Goal: Transaction & Acquisition: Obtain resource

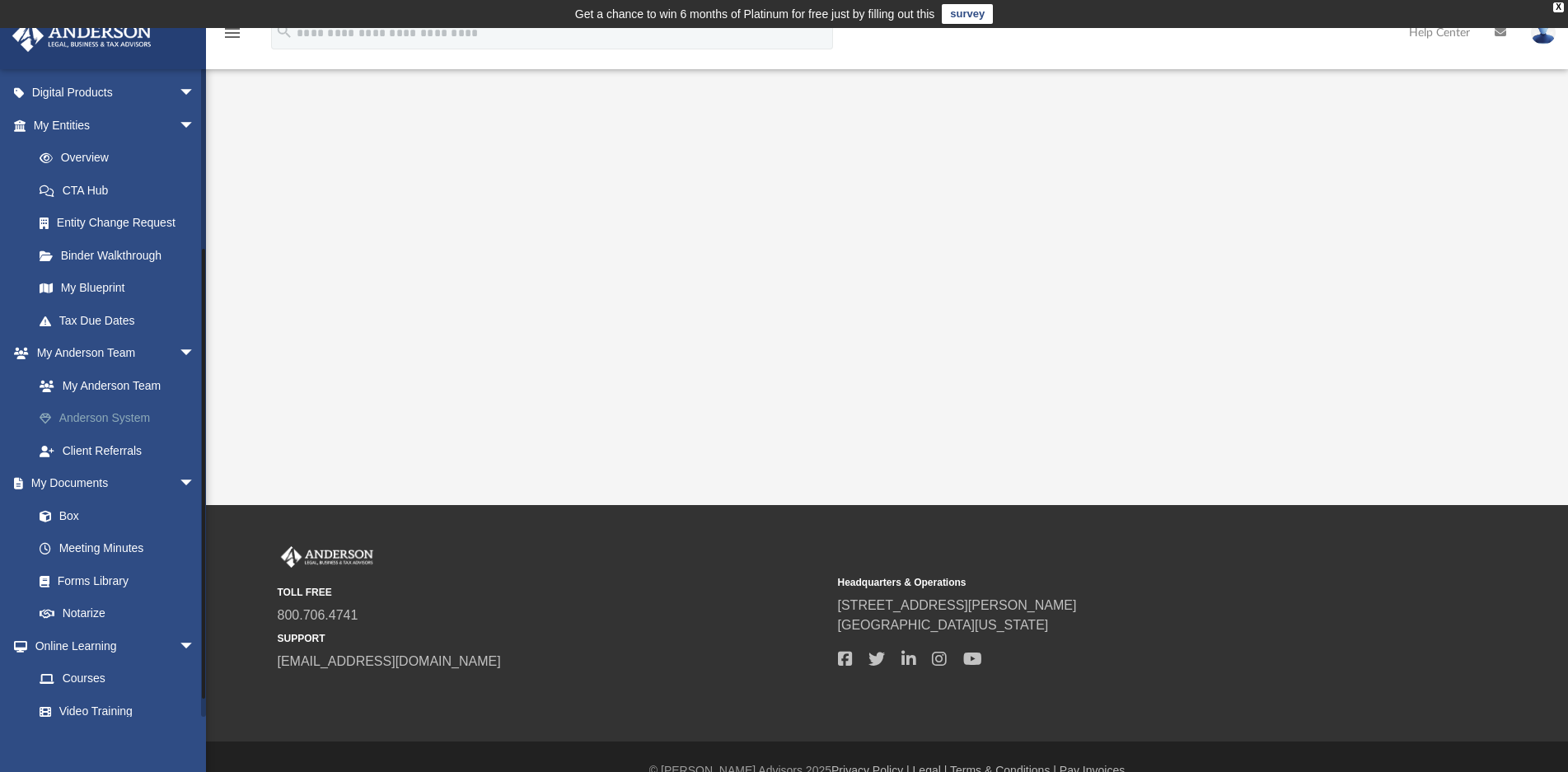
scroll to position [248, 0]
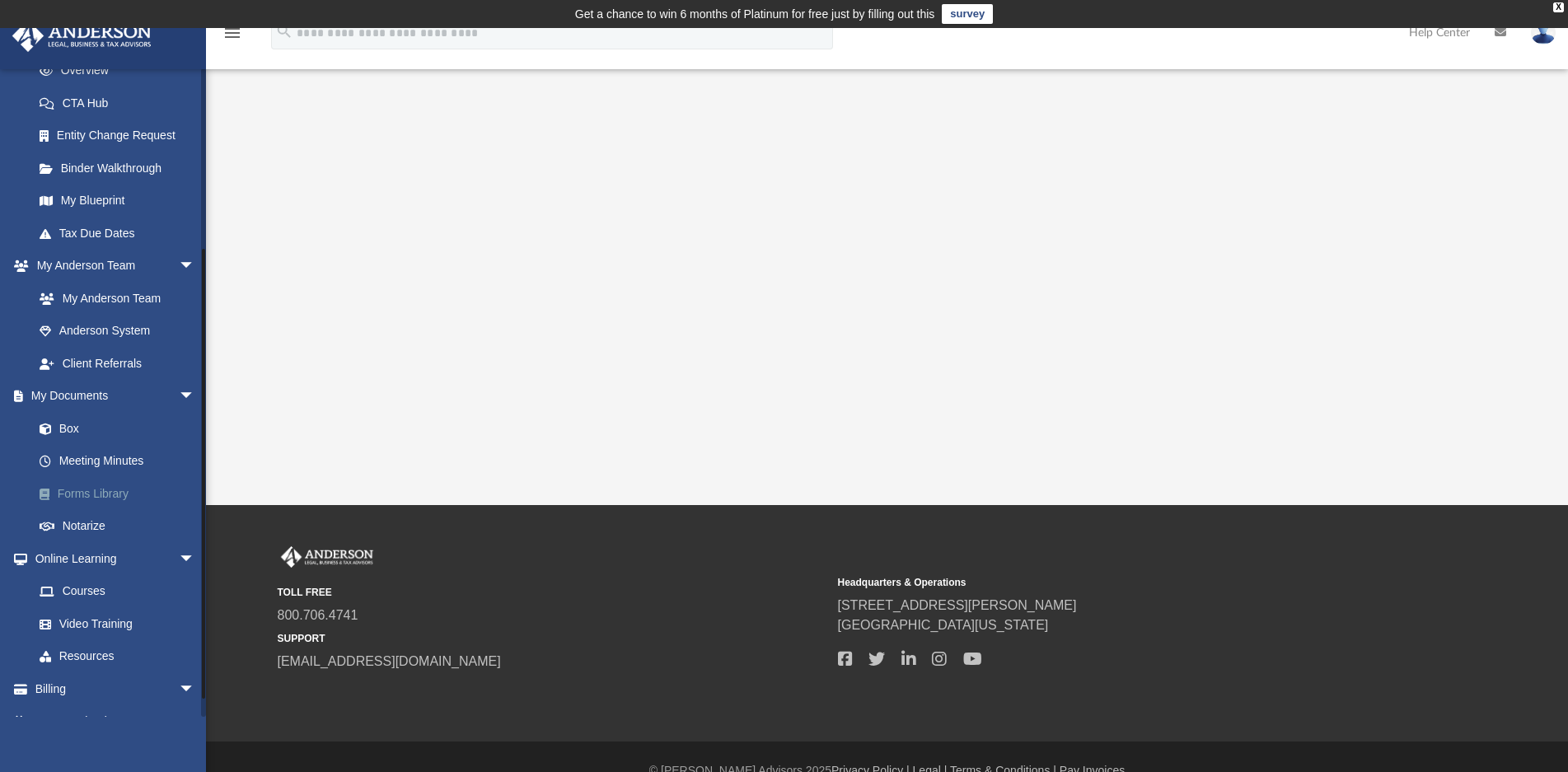
click at [81, 485] on link "Forms Library" at bounding box center [121, 494] width 197 height 33
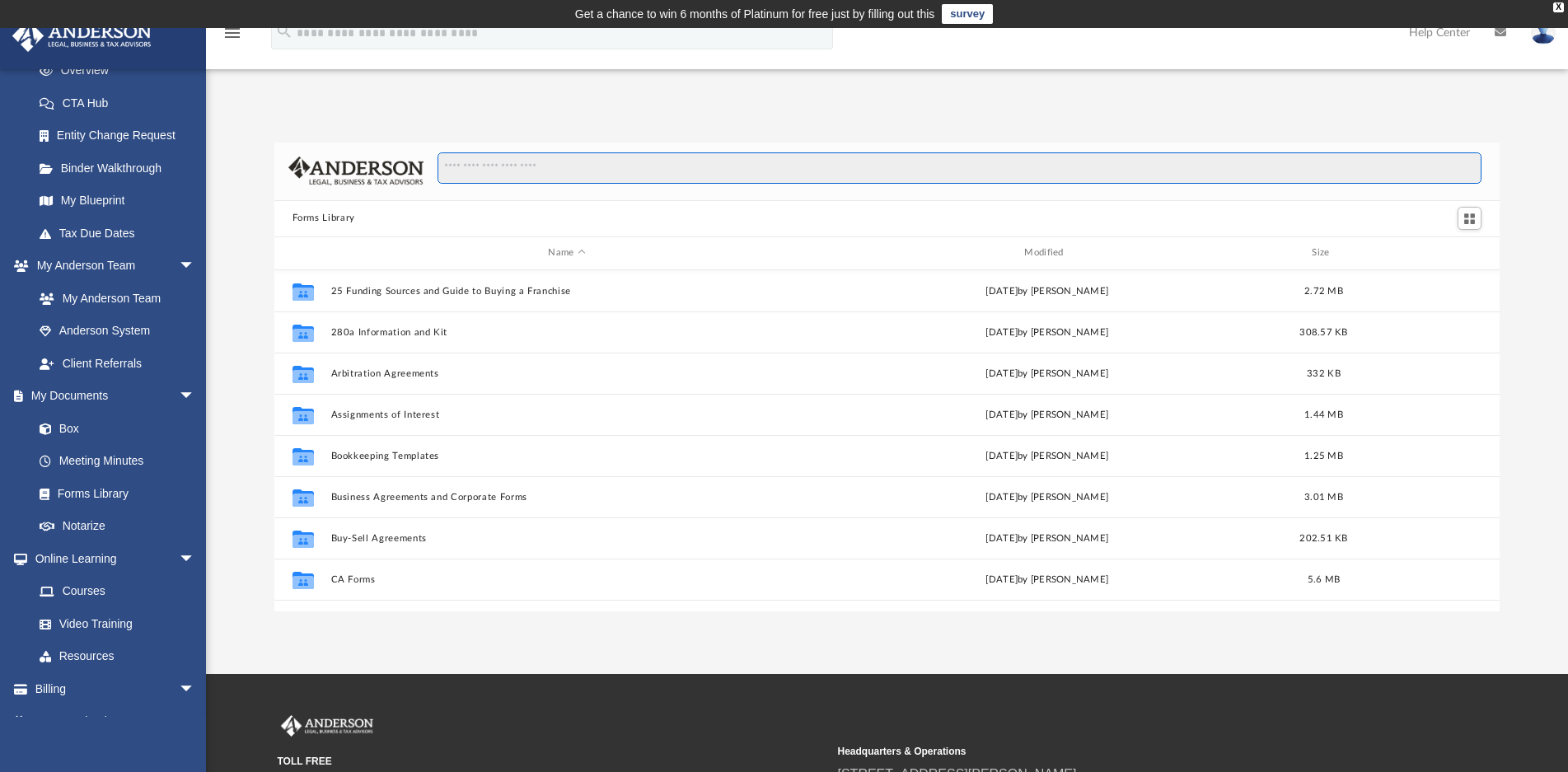
scroll to position [361, 1212]
click at [571, 180] on input "Search files and folders" at bounding box center [960, 168] width 1044 height 31
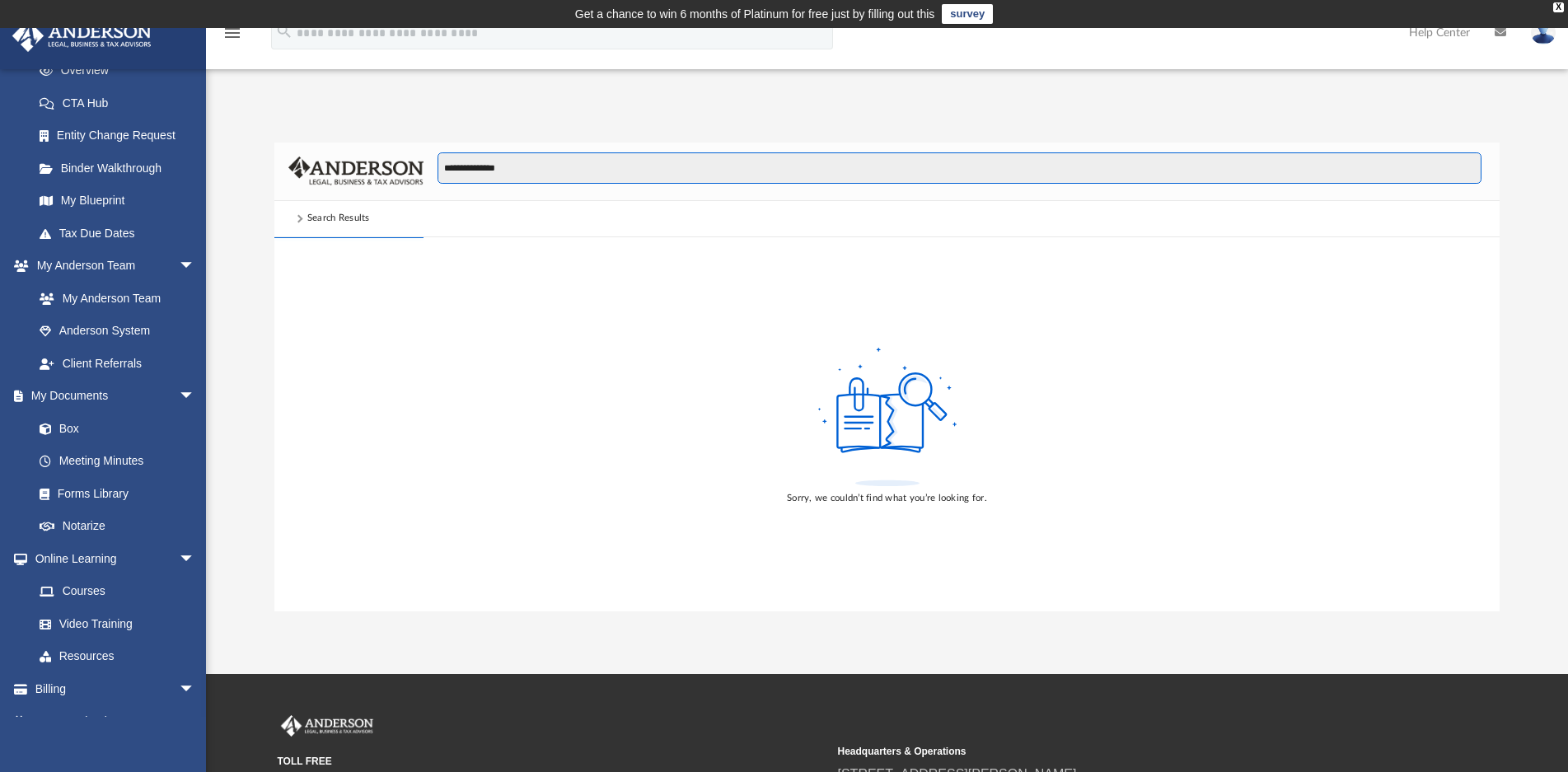
type input "**********"
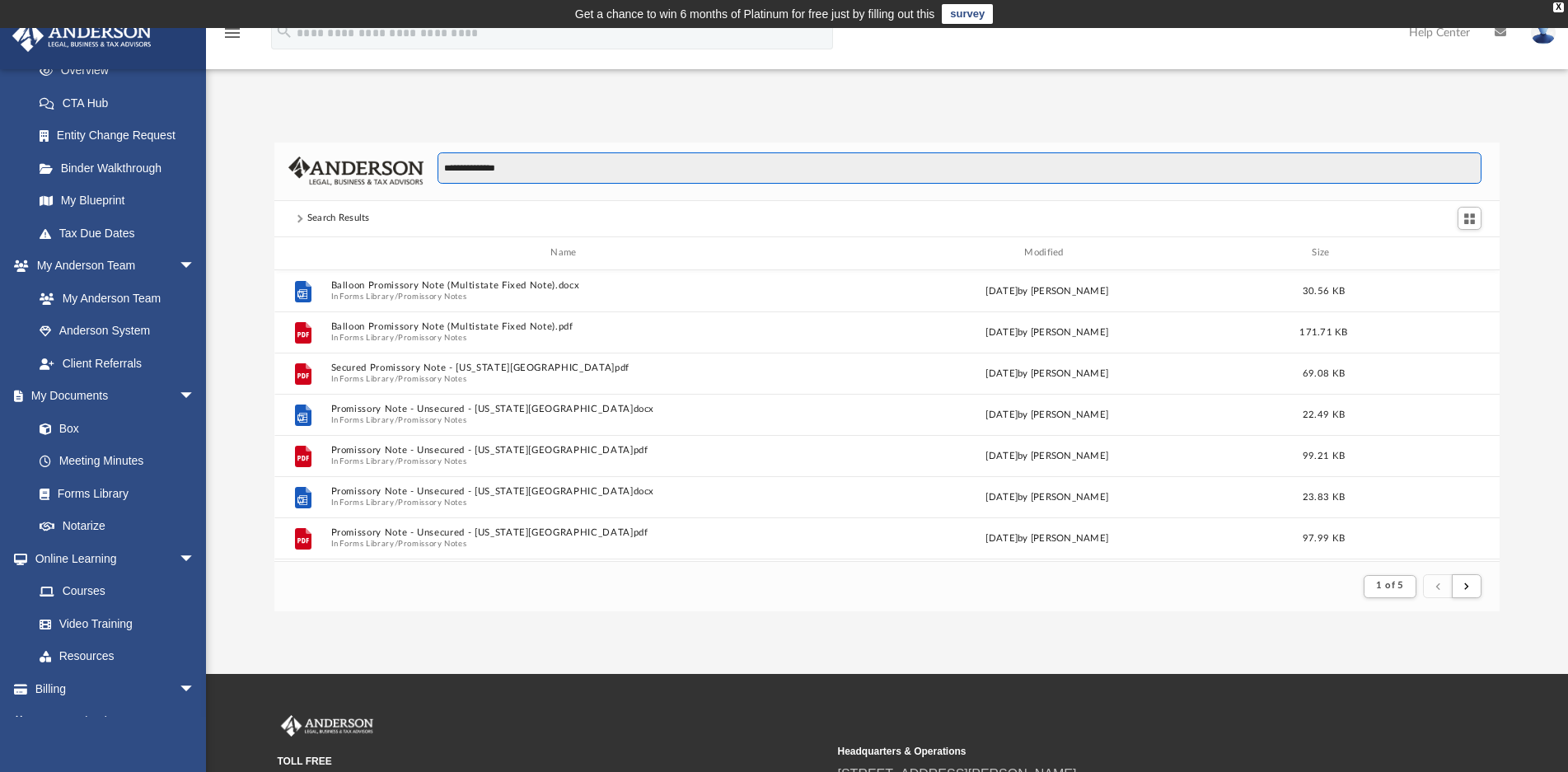
scroll to position [248, 0]
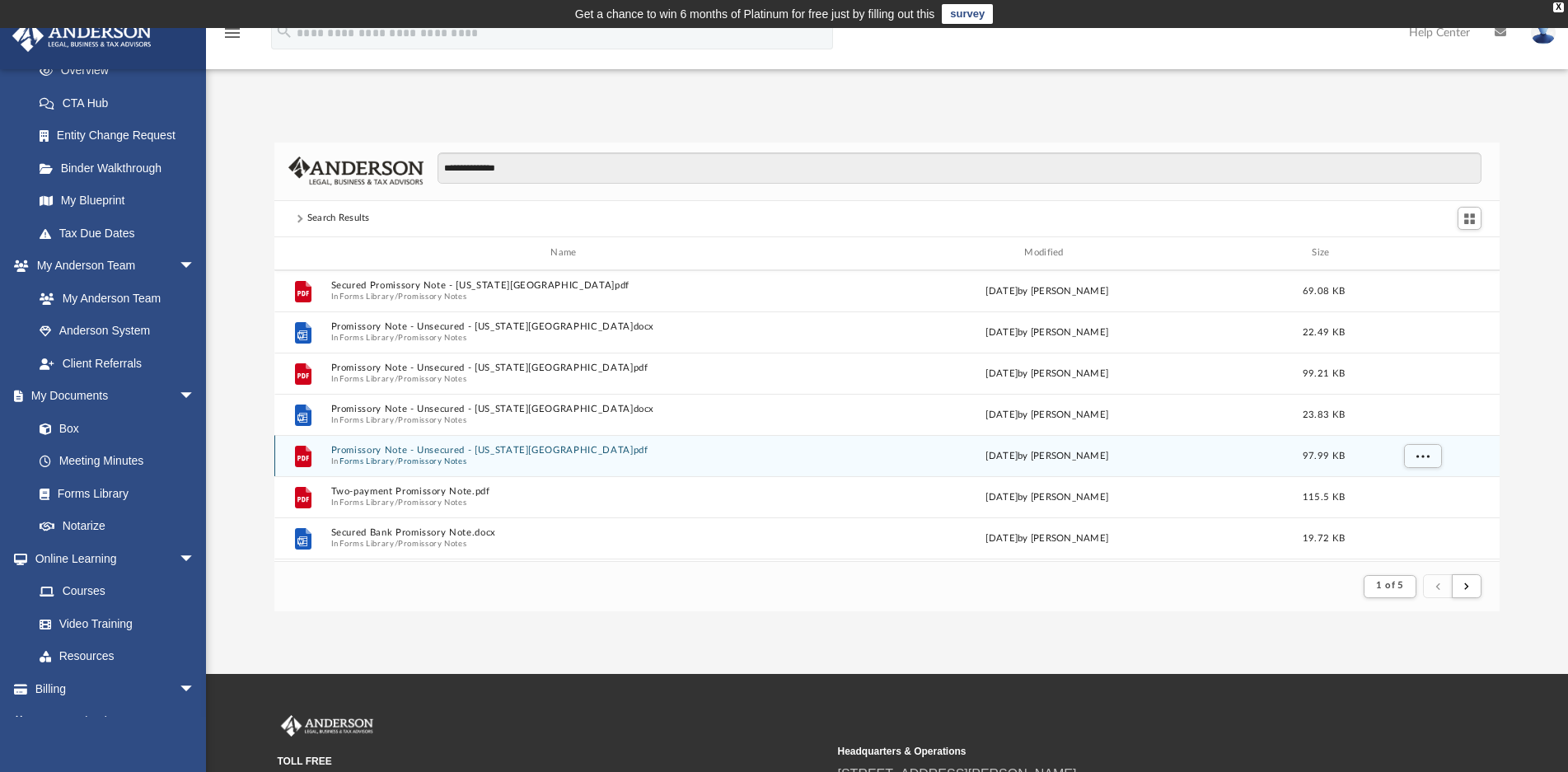
click at [429, 458] on button "Promissory Notes" at bounding box center [432, 461] width 68 height 11
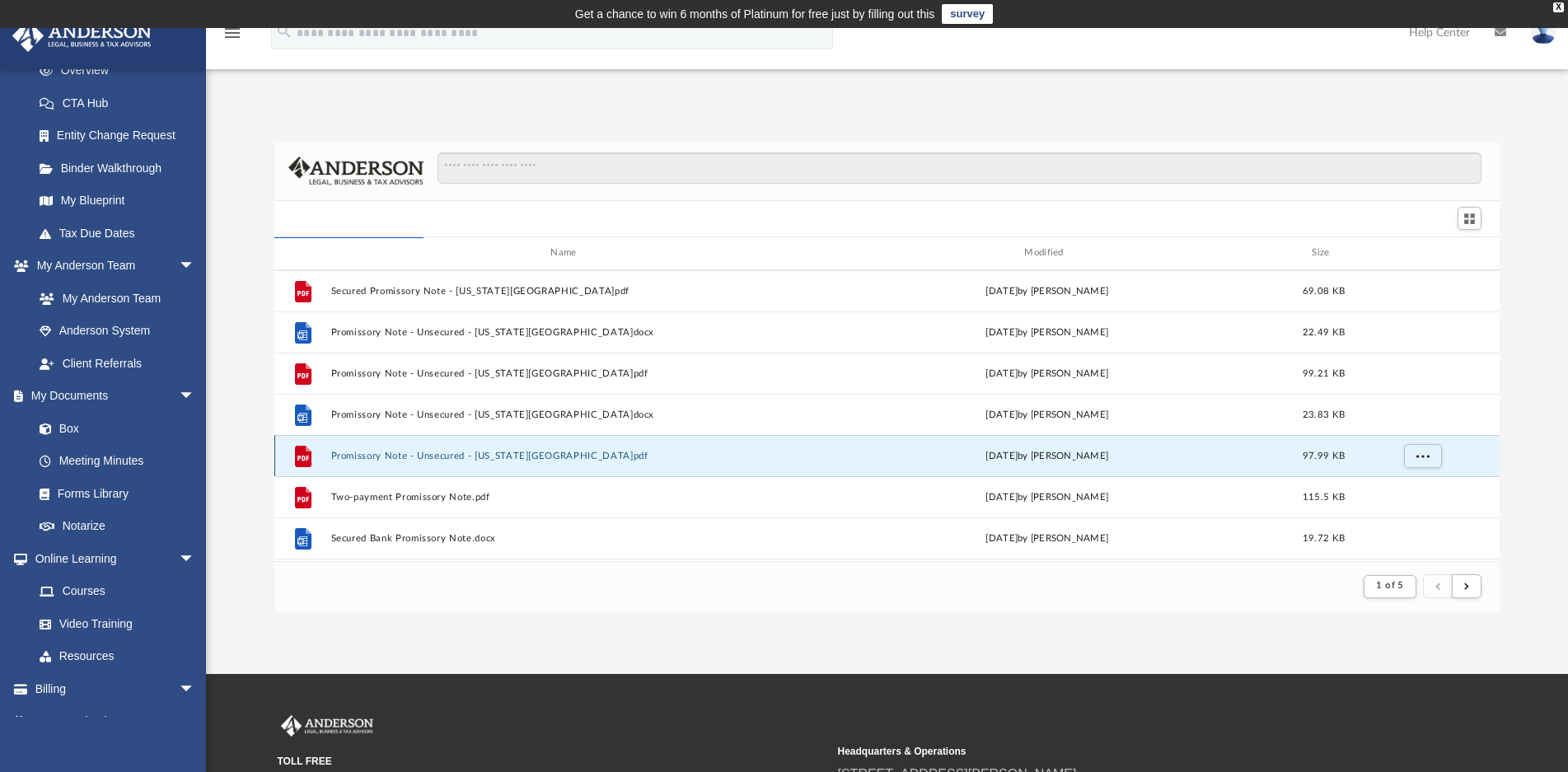
click at [422, 455] on button "Promissory Note - Unsecured - California.pdf" at bounding box center [567, 456] width 473 height 11
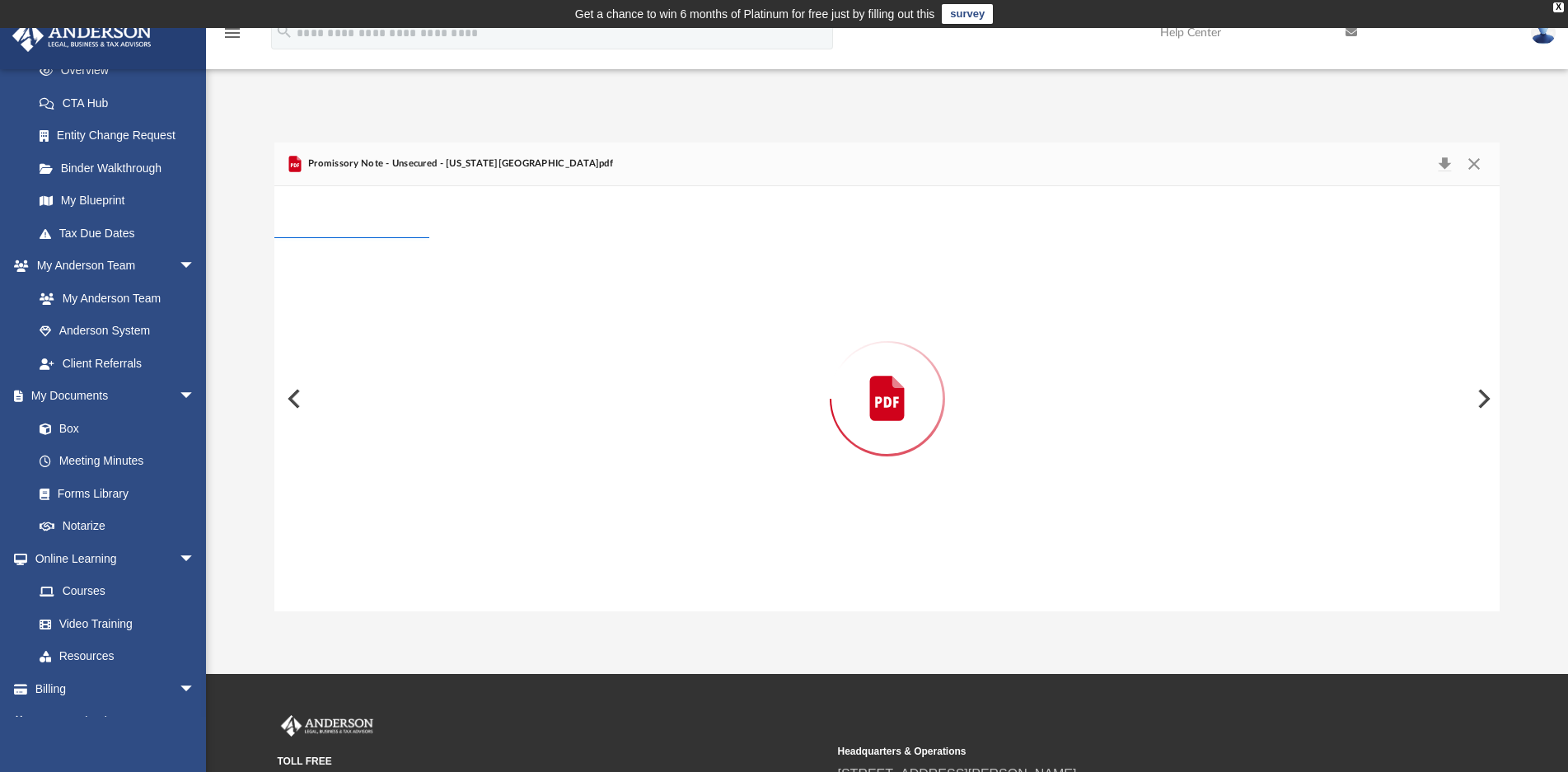
click at [422, 455] on div "Preview" at bounding box center [887, 398] width 1227 height 425
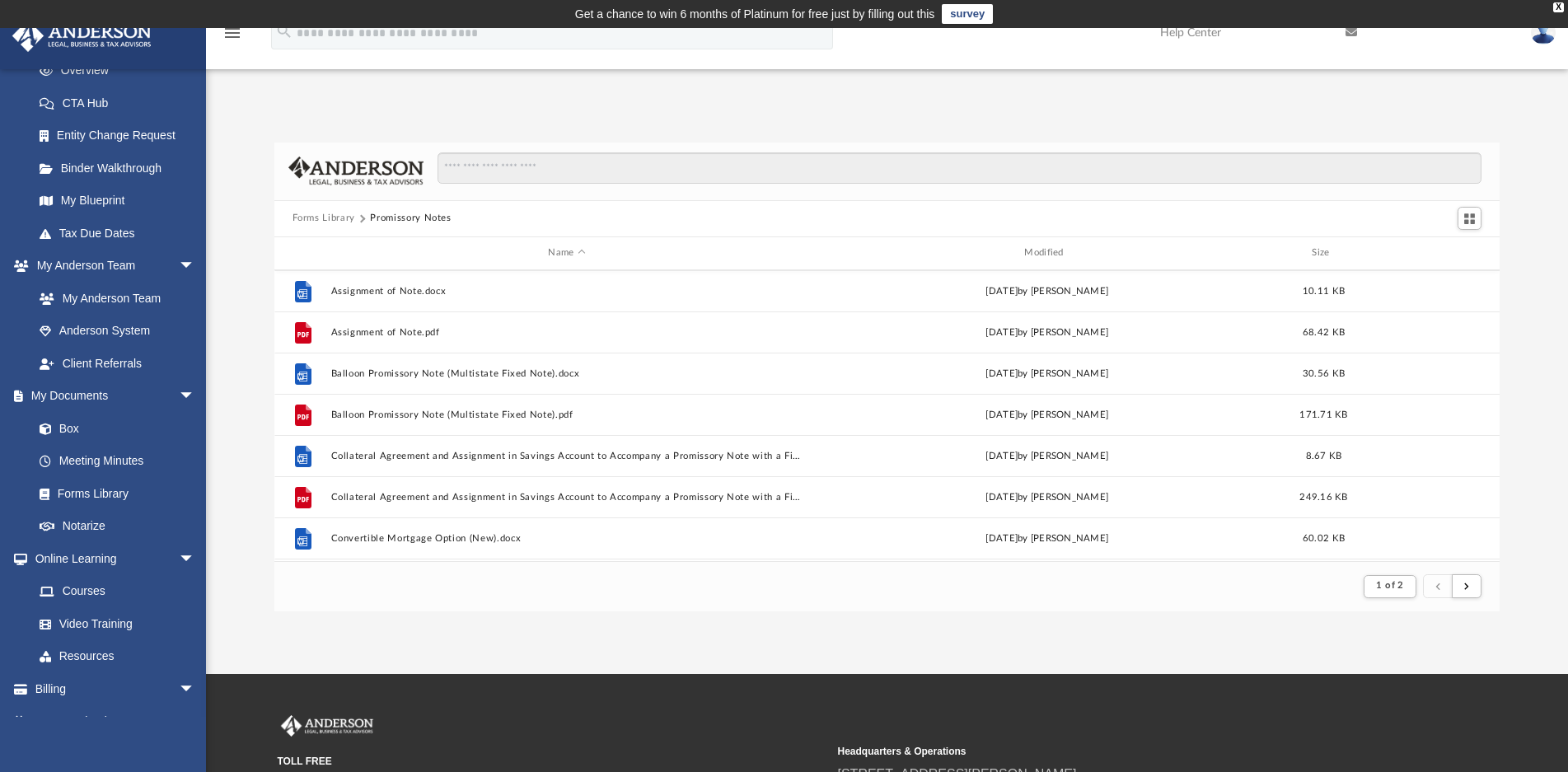
scroll to position [0, 0]
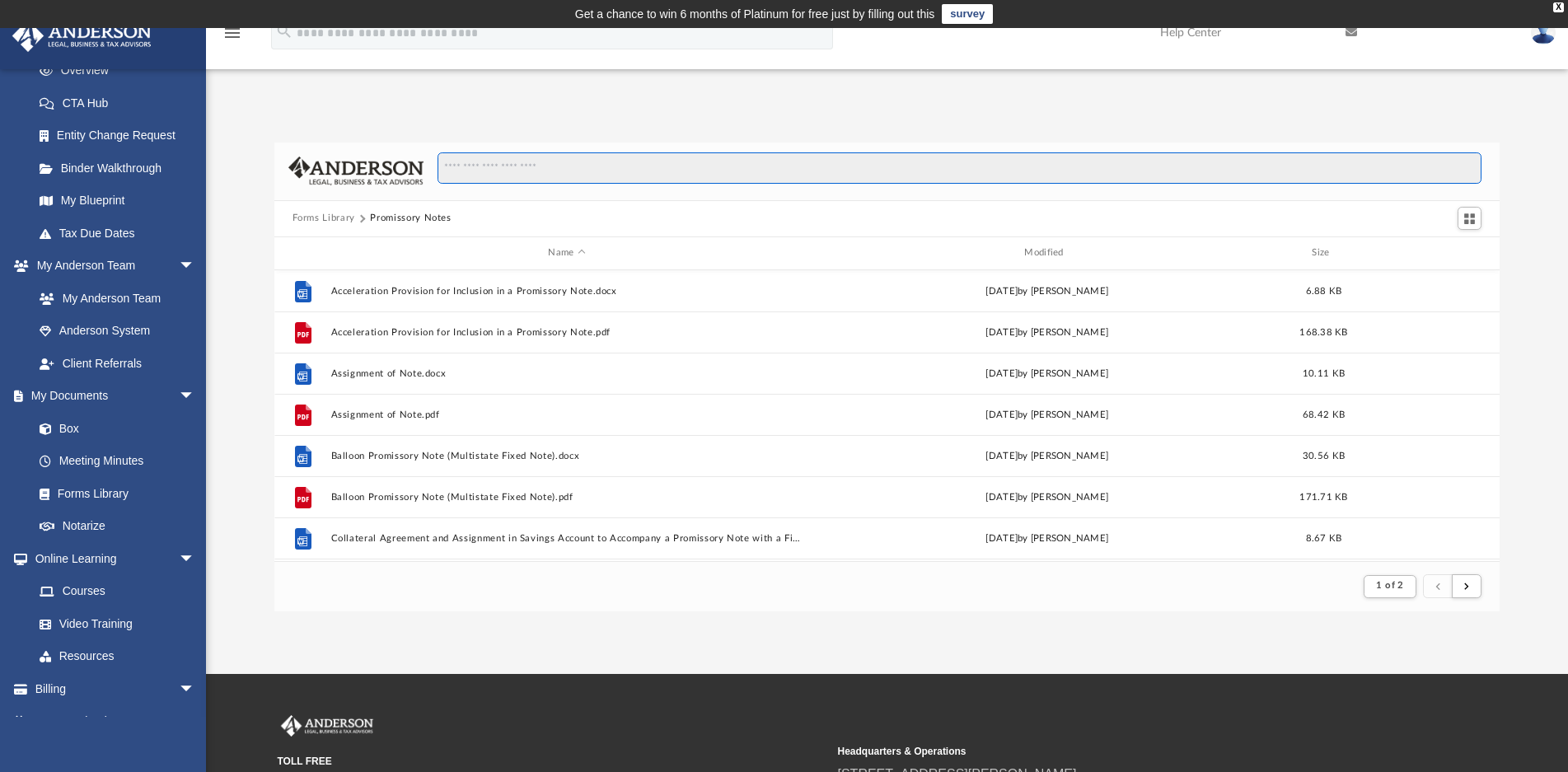
click at [507, 167] on input "Search files and folders" at bounding box center [960, 168] width 1044 height 31
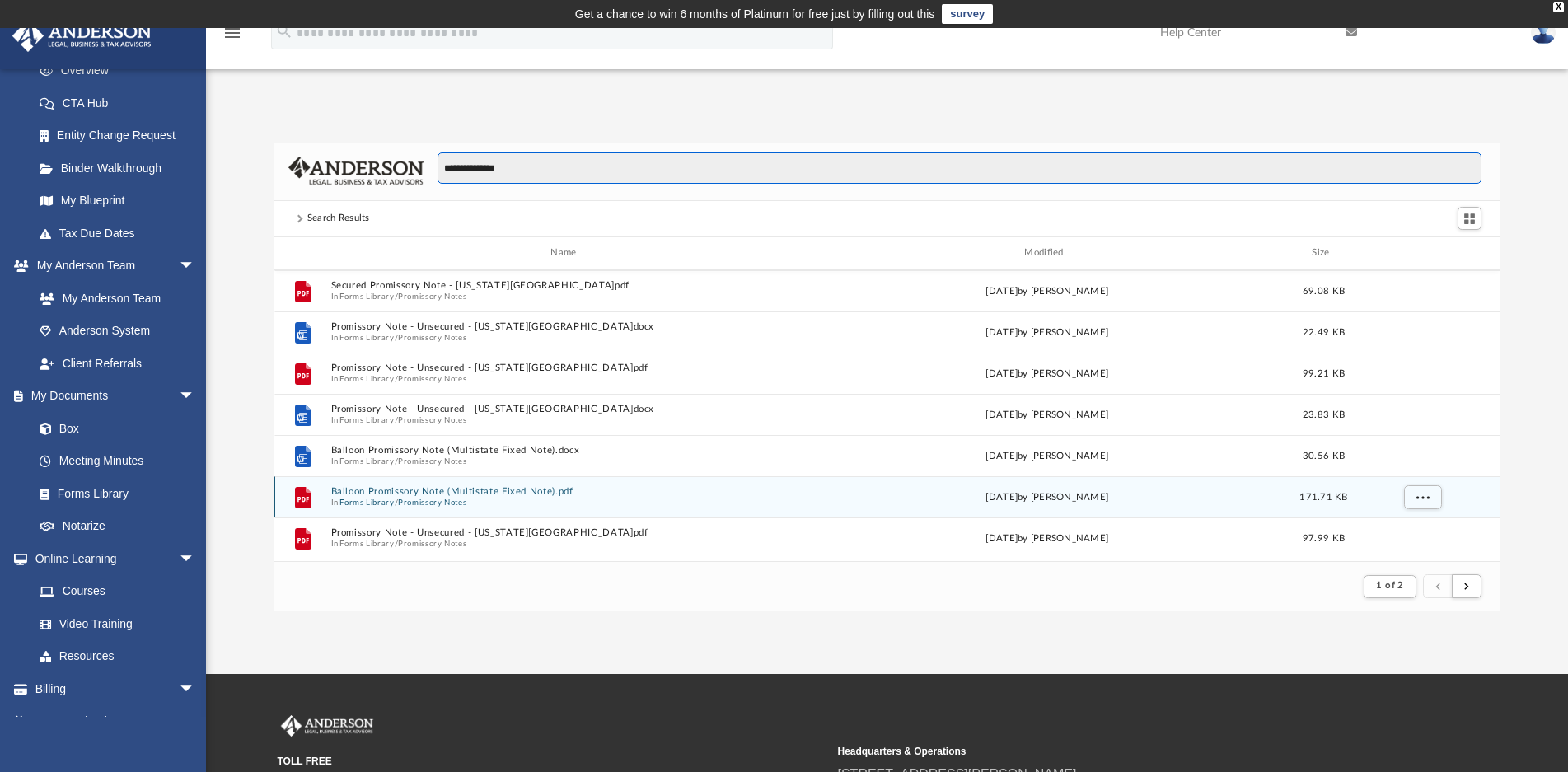
scroll to position [248, 0]
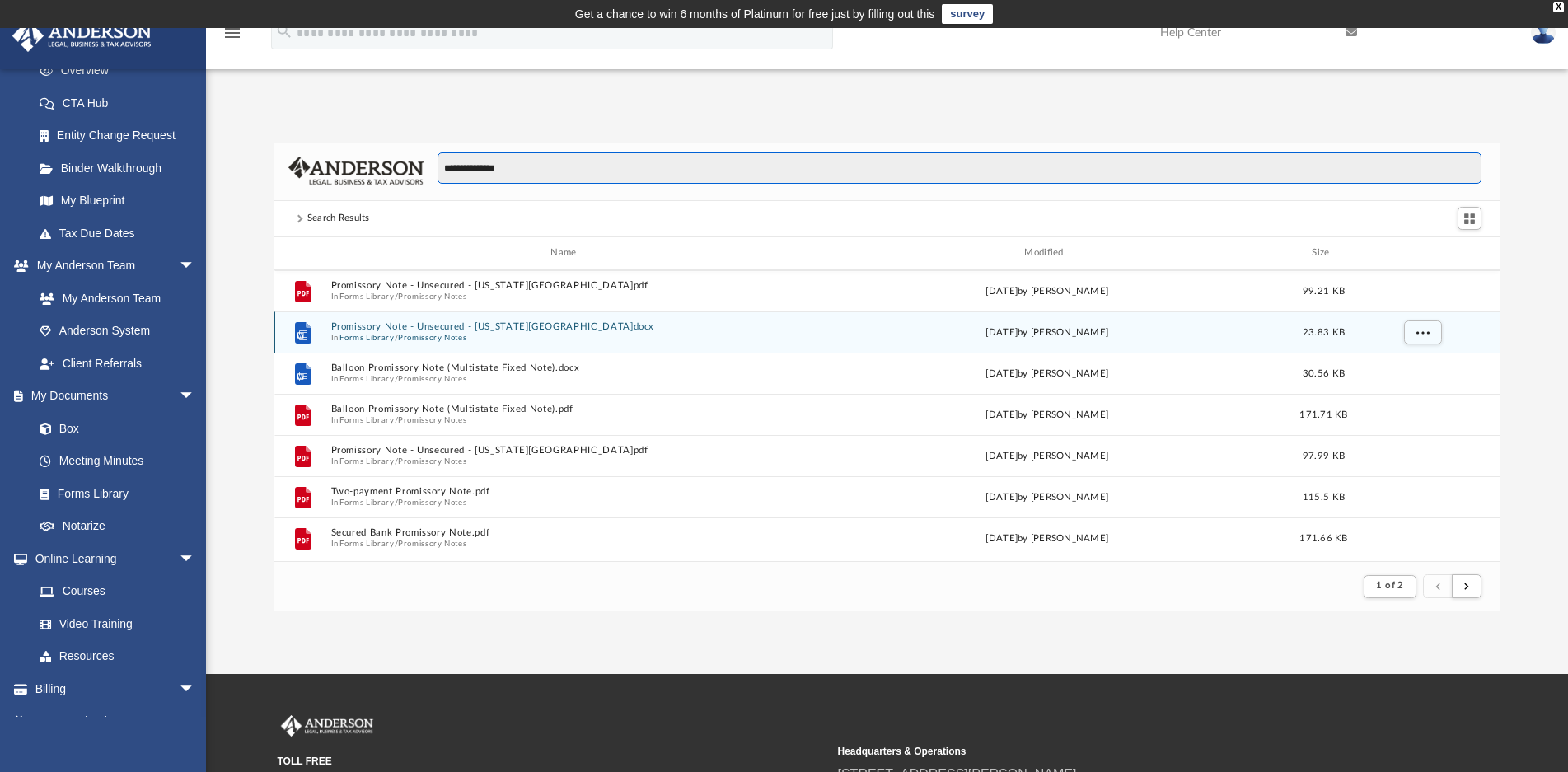
type input "**********"
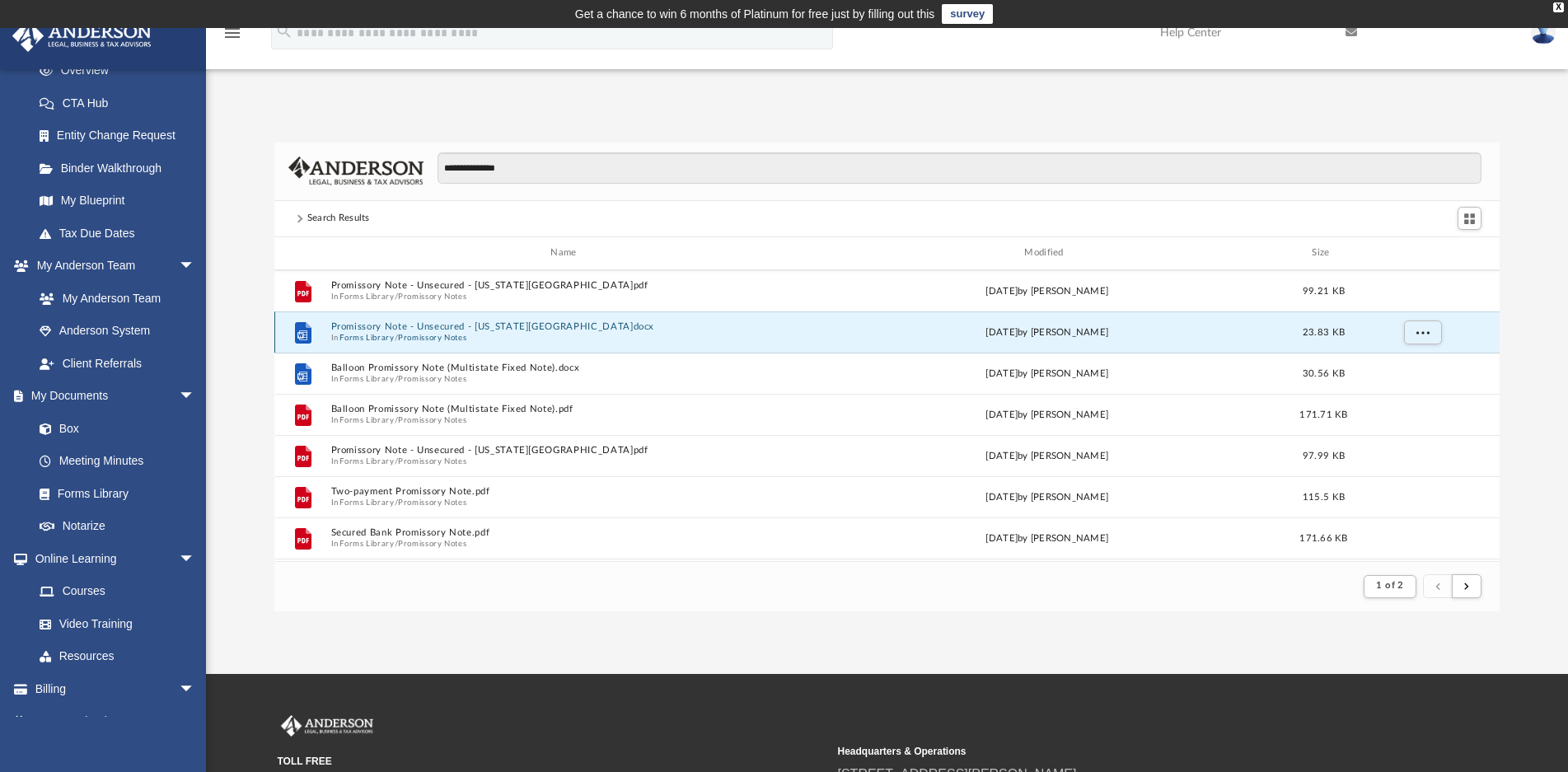
click at [377, 328] on button "Promissory Note - Unsecured - California.docx" at bounding box center [567, 327] width 473 height 11
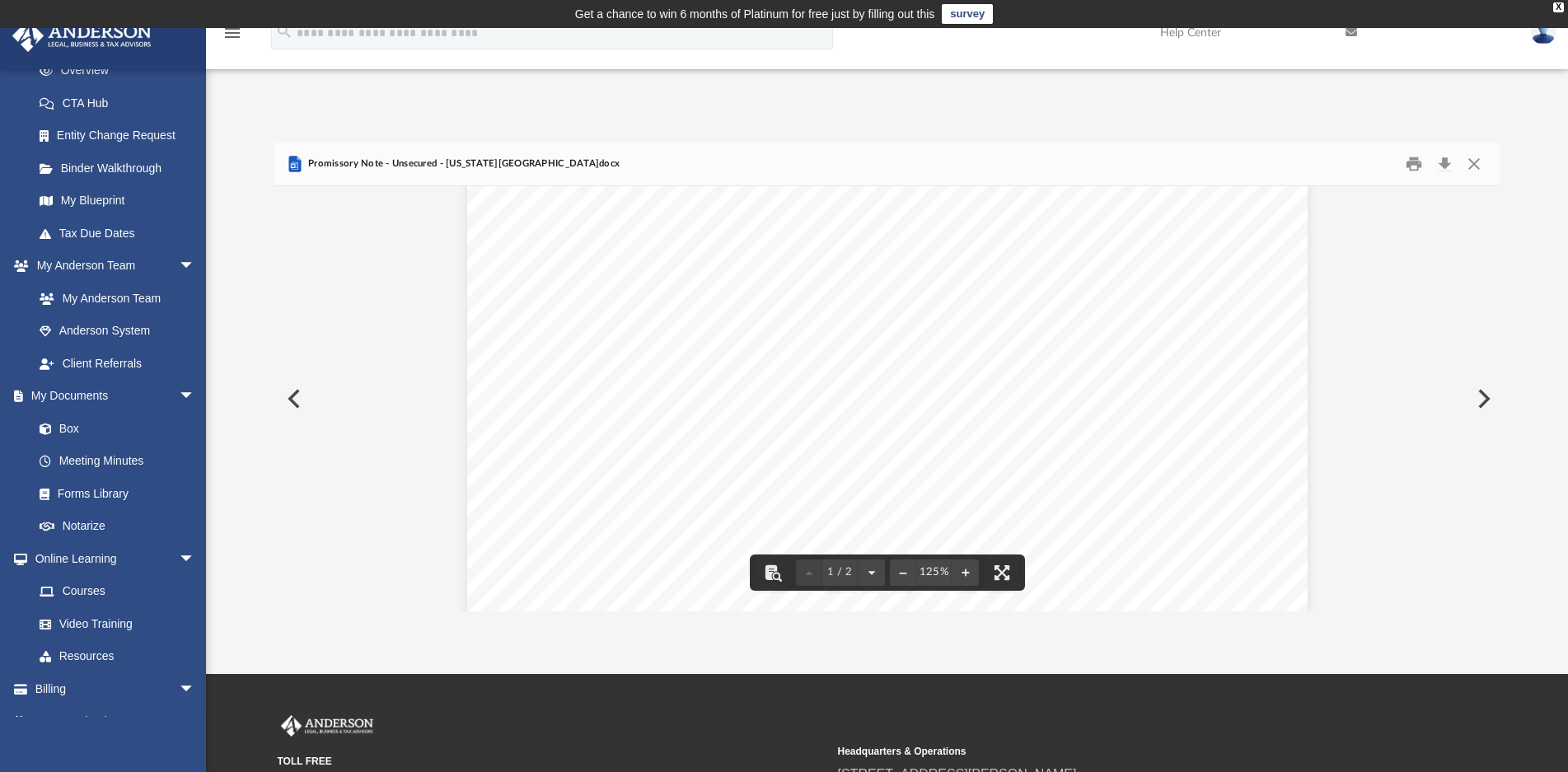
scroll to position [412, 0]
click at [284, 397] on button "Preview" at bounding box center [292, 398] width 36 height 46
click at [291, 405] on button "Preview" at bounding box center [292, 398] width 36 height 46
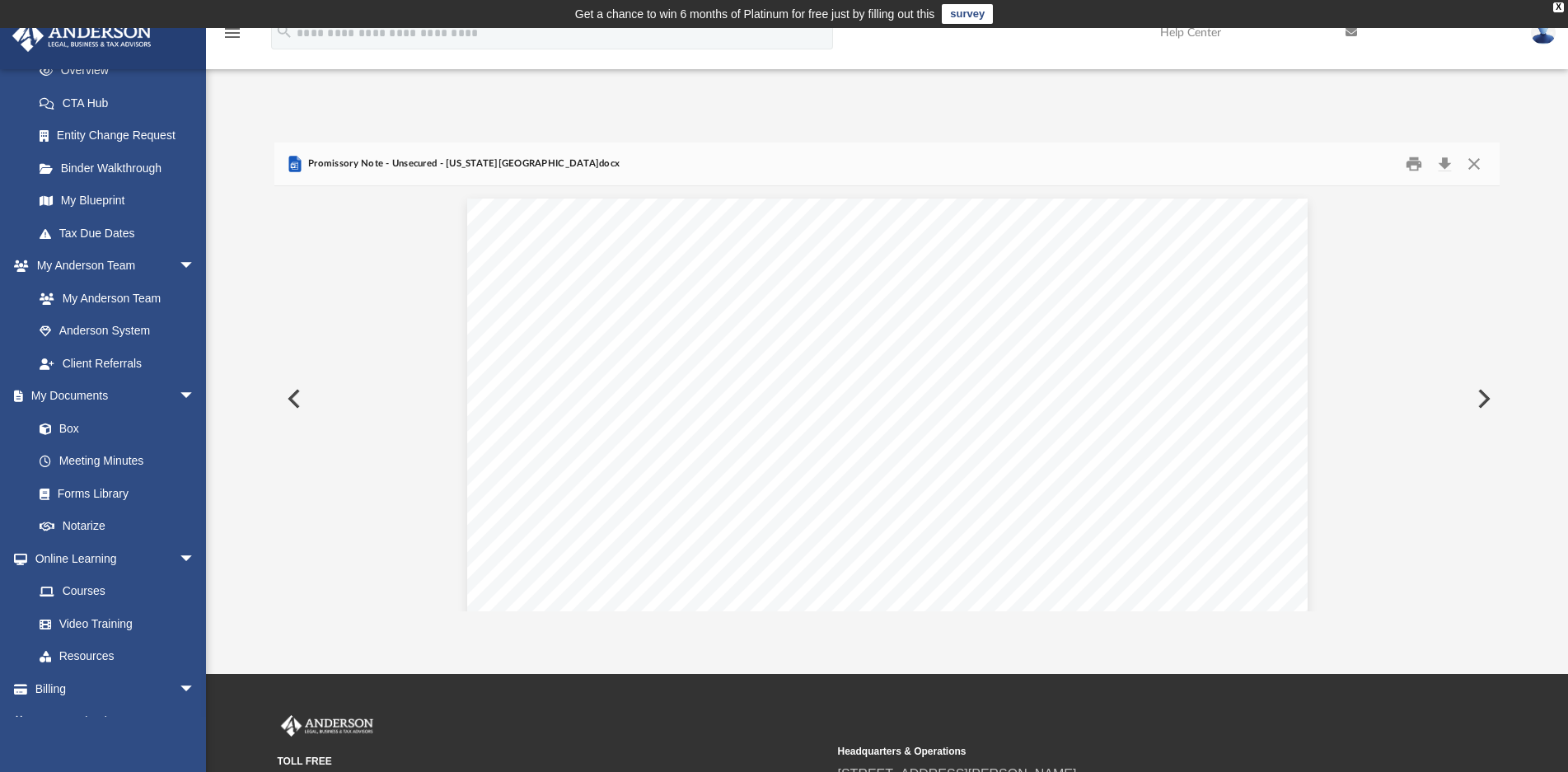
click at [1478, 391] on button "Preview" at bounding box center [1482, 398] width 36 height 46
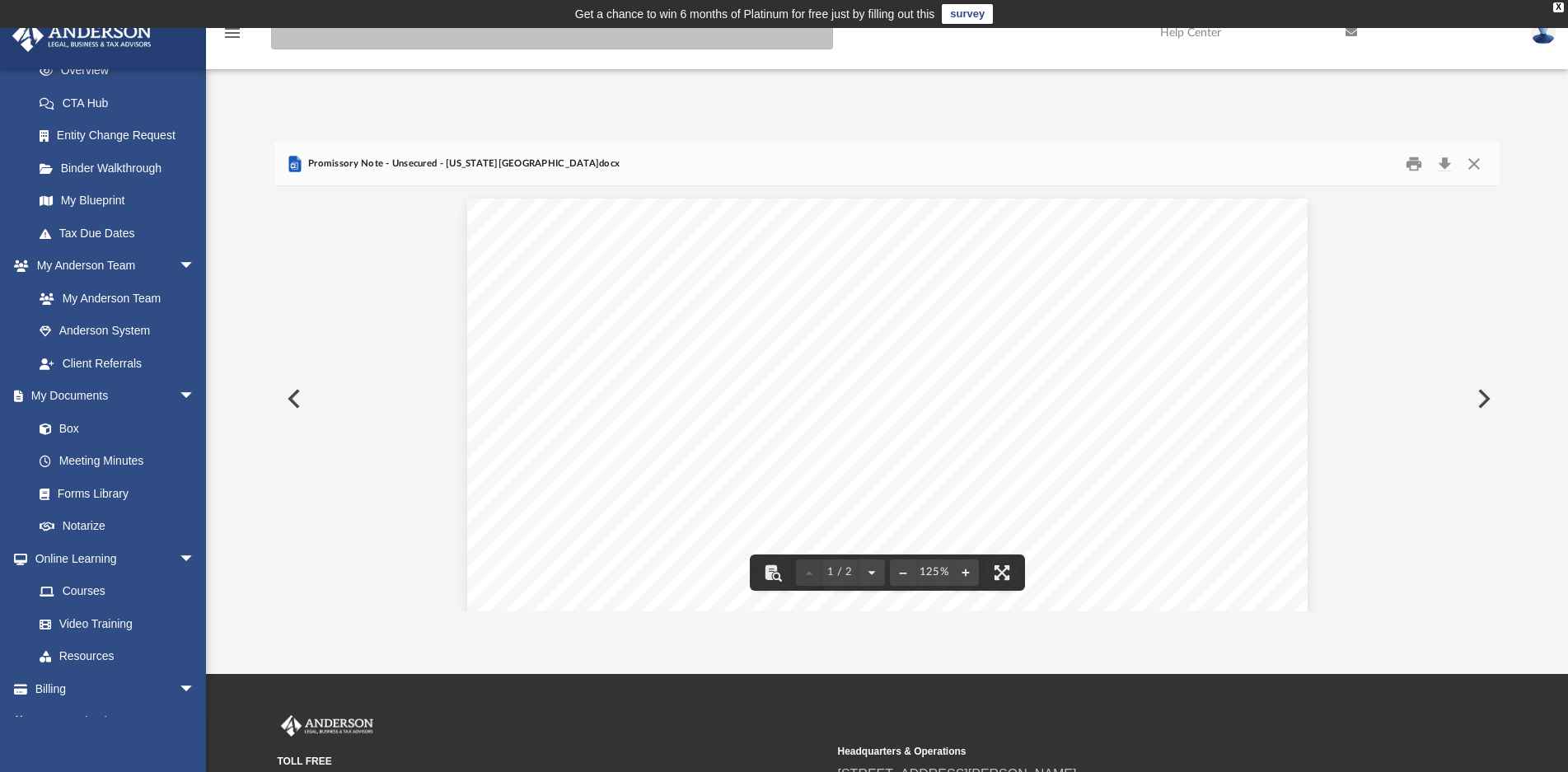
click at [484, 43] on input "search" at bounding box center [552, 33] width 562 height 33
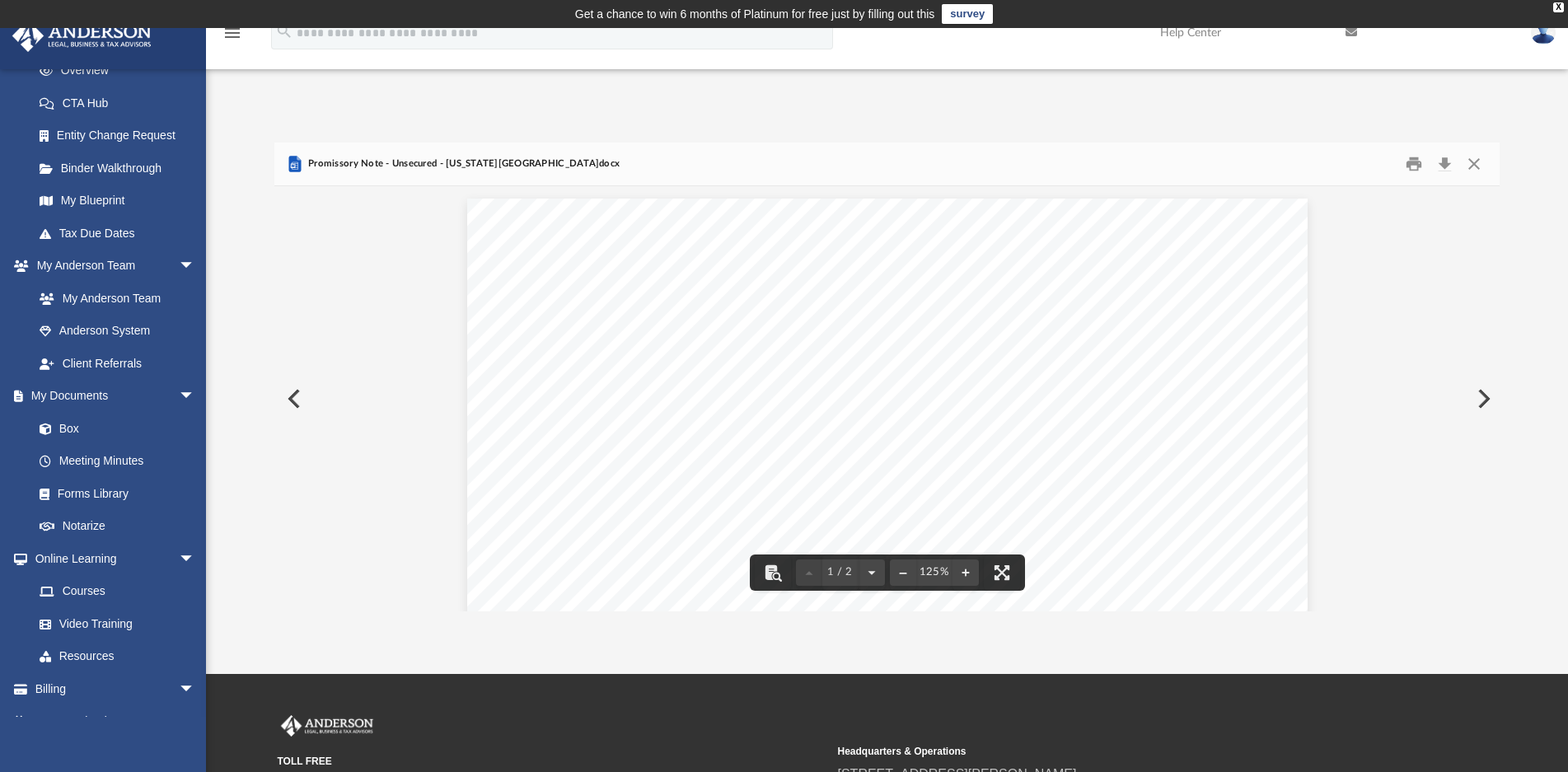
click at [1484, 393] on button "Preview" at bounding box center [1482, 398] width 36 height 46
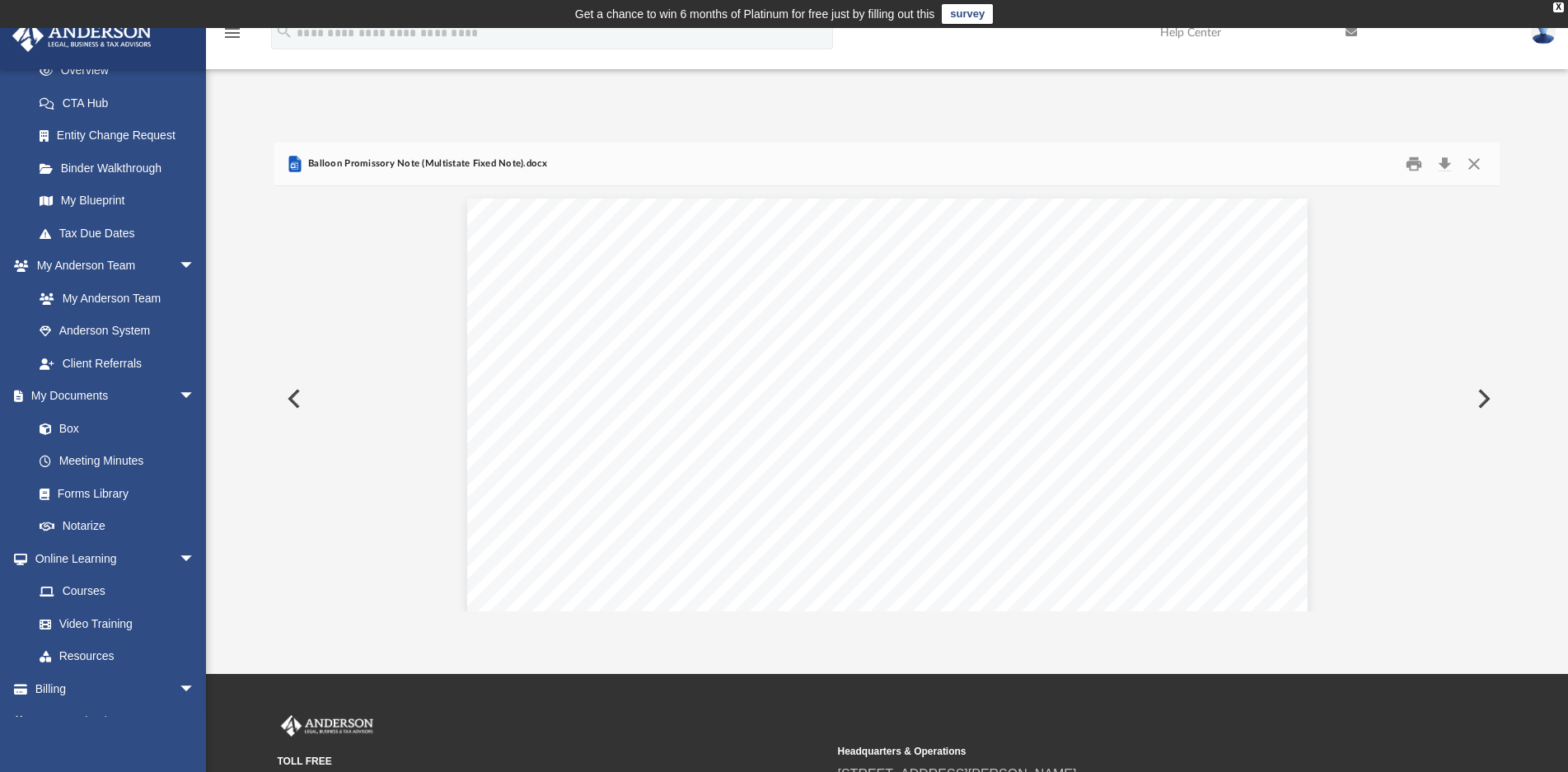
click at [1473, 396] on button "Preview" at bounding box center [1482, 398] width 36 height 46
click at [298, 403] on button "Preview" at bounding box center [292, 398] width 36 height 46
click at [292, 404] on button "Preview" at bounding box center [292, 398] width 36 height 46
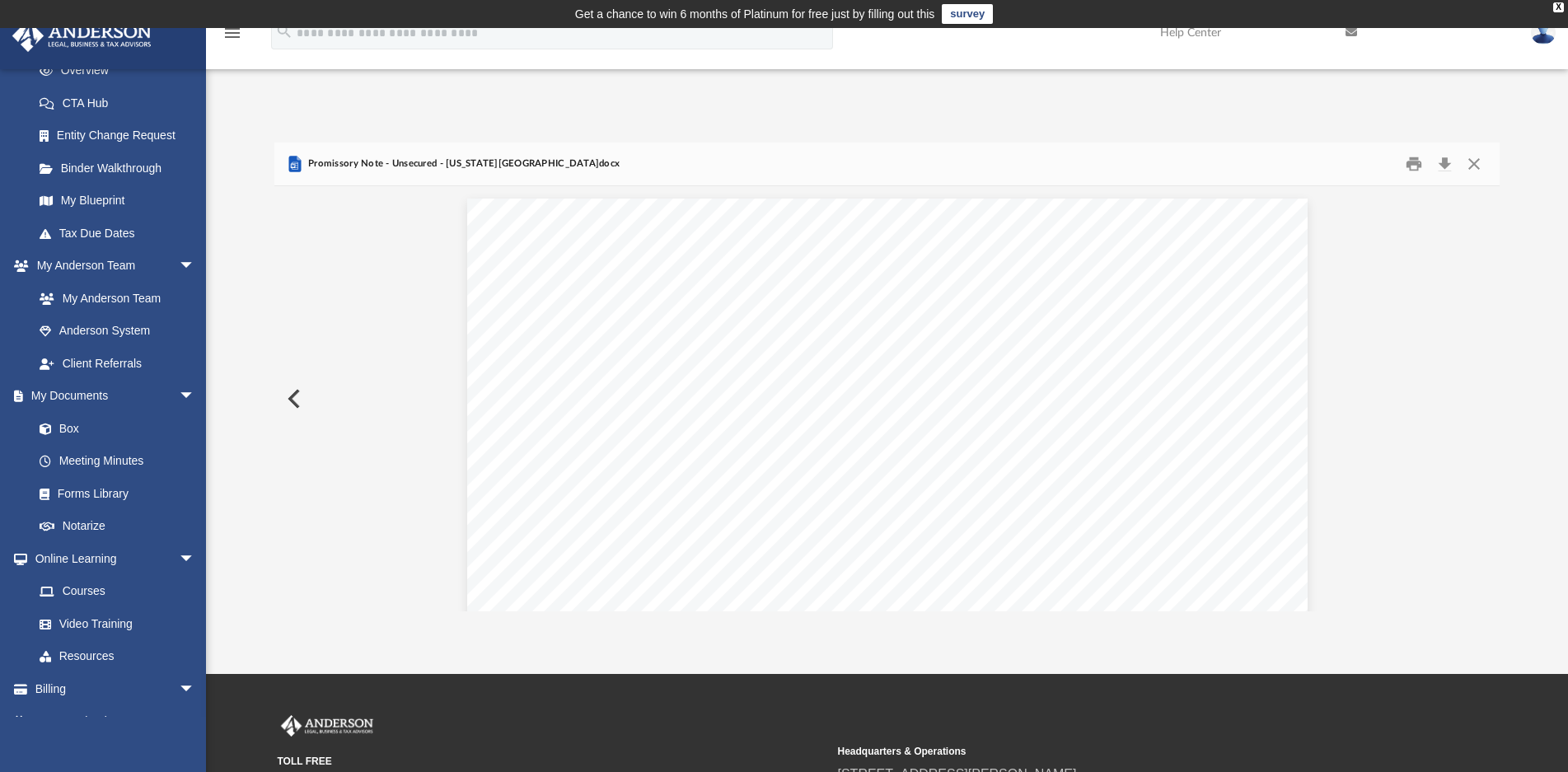
click at [292, 404] on button "Preview" at bounding box center [292, 398] width 36 height 46
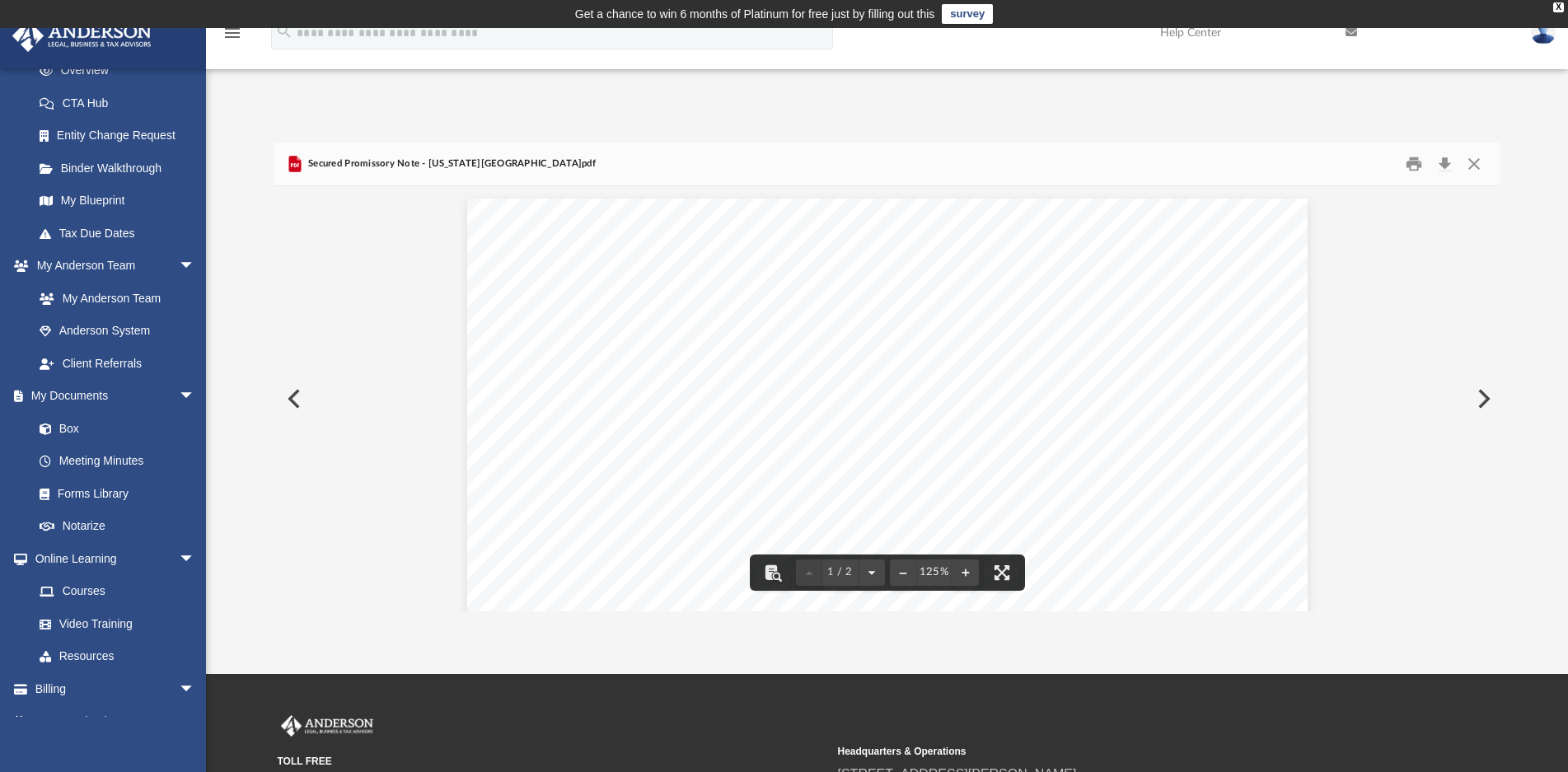
drag, startPoint x: 386, startPoint y: 286, endPoint x: 455, endPoint y: 3, distance: 291.3
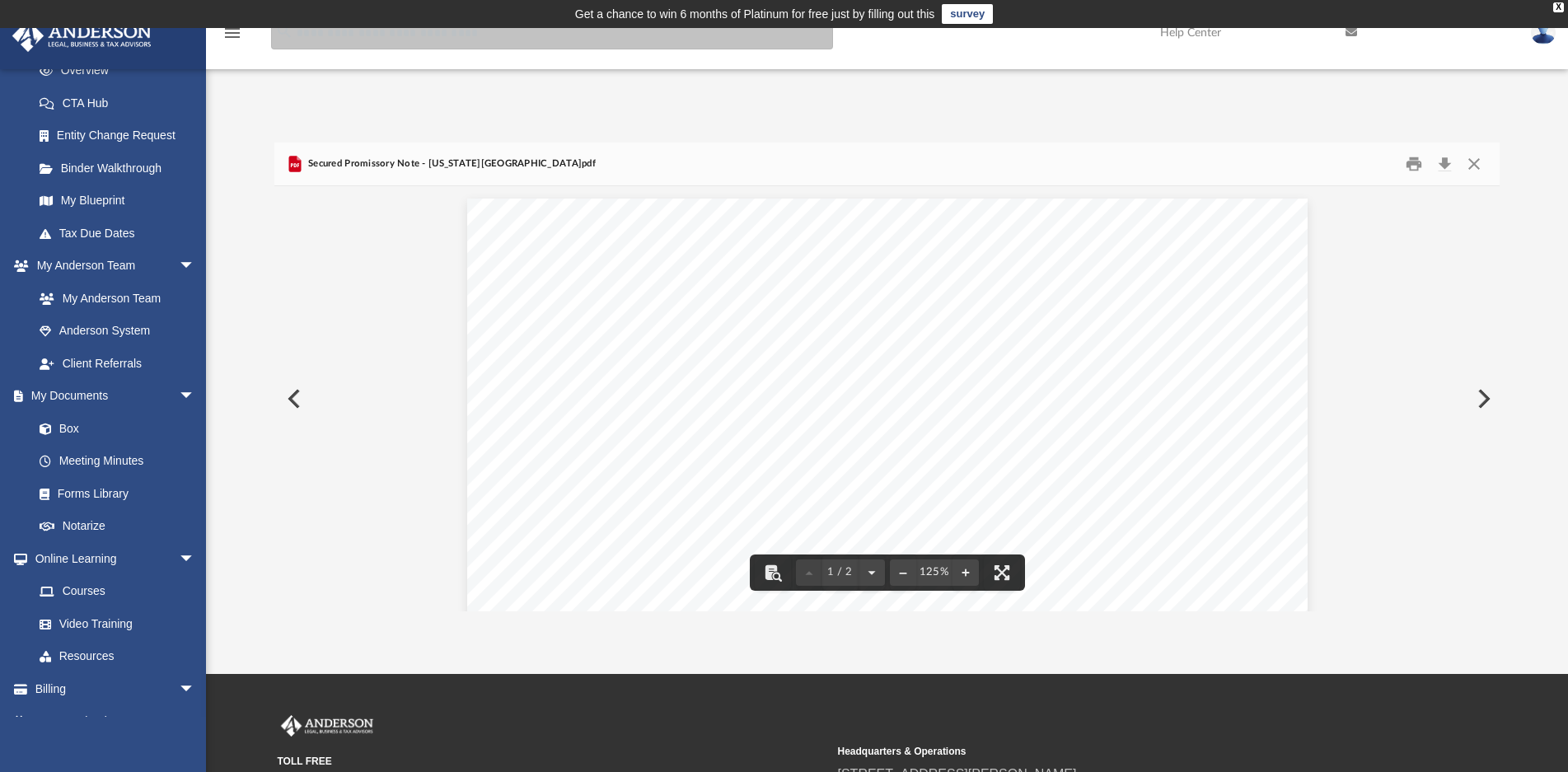
click at [415, 43] on input "search" at bounding box center [552, 33] width 562 height 33
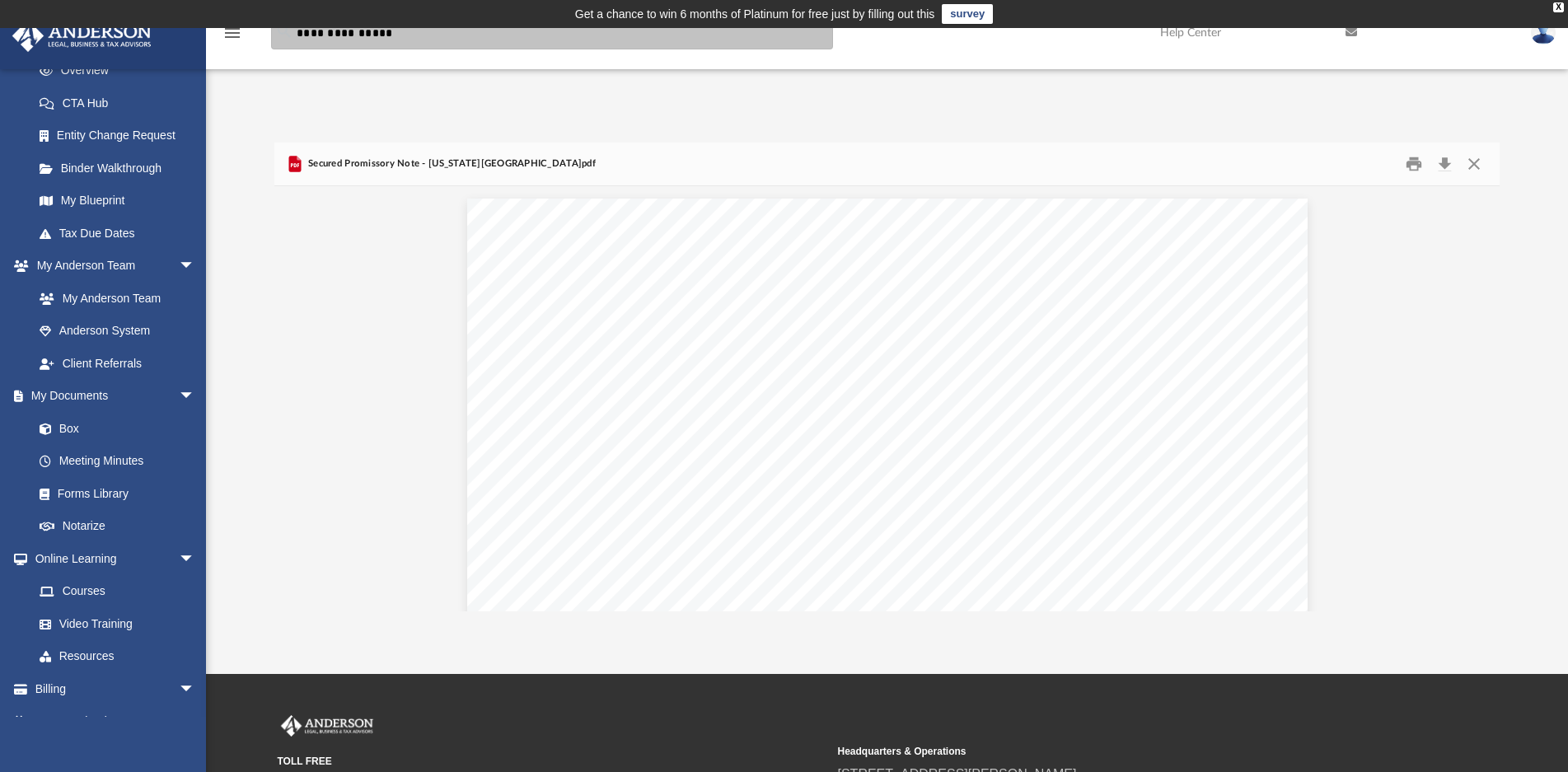
type input "**********"
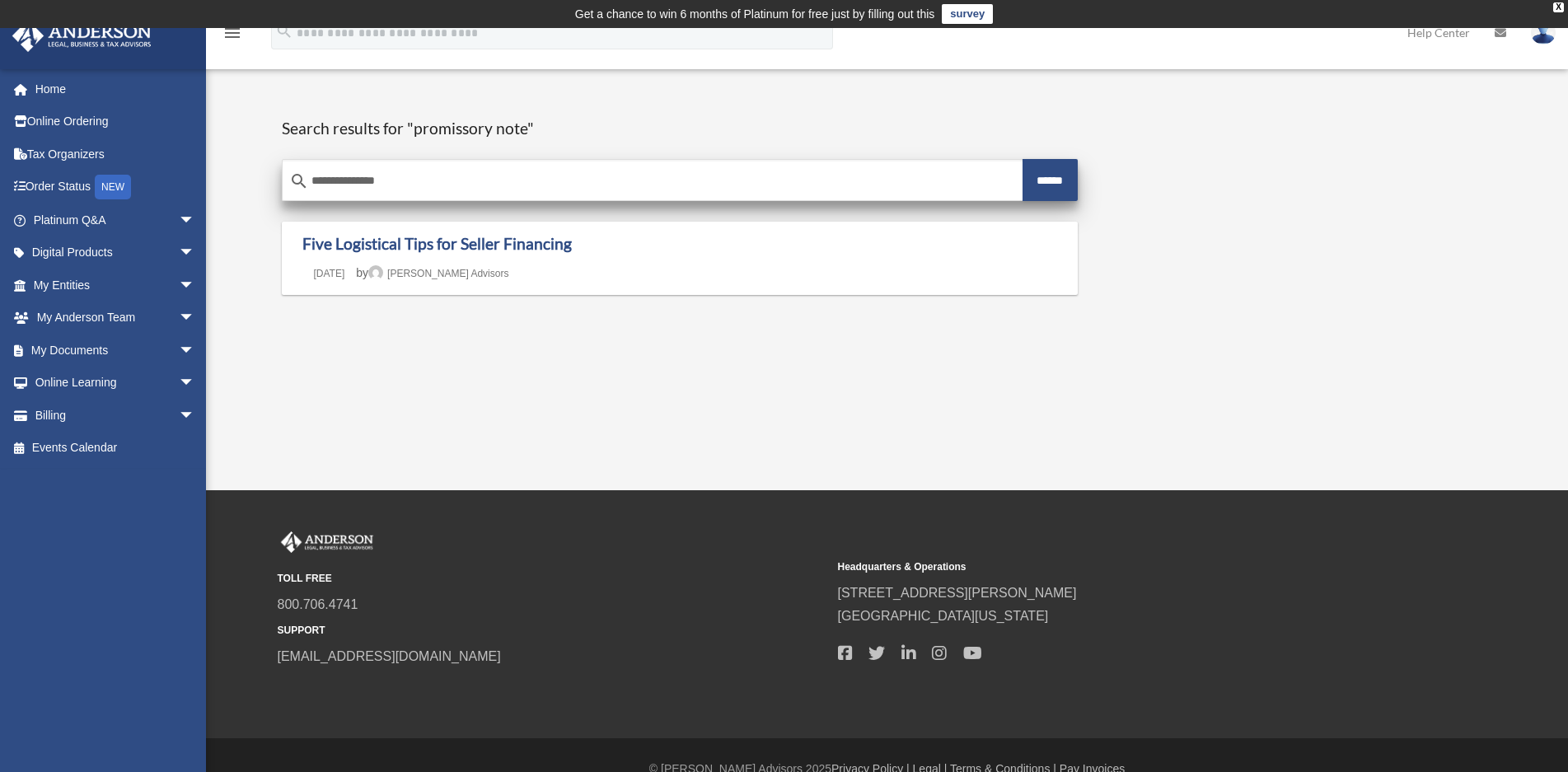
click at [282, 185] on input "**********" at bounding box center [652, 181] width 740 height 40
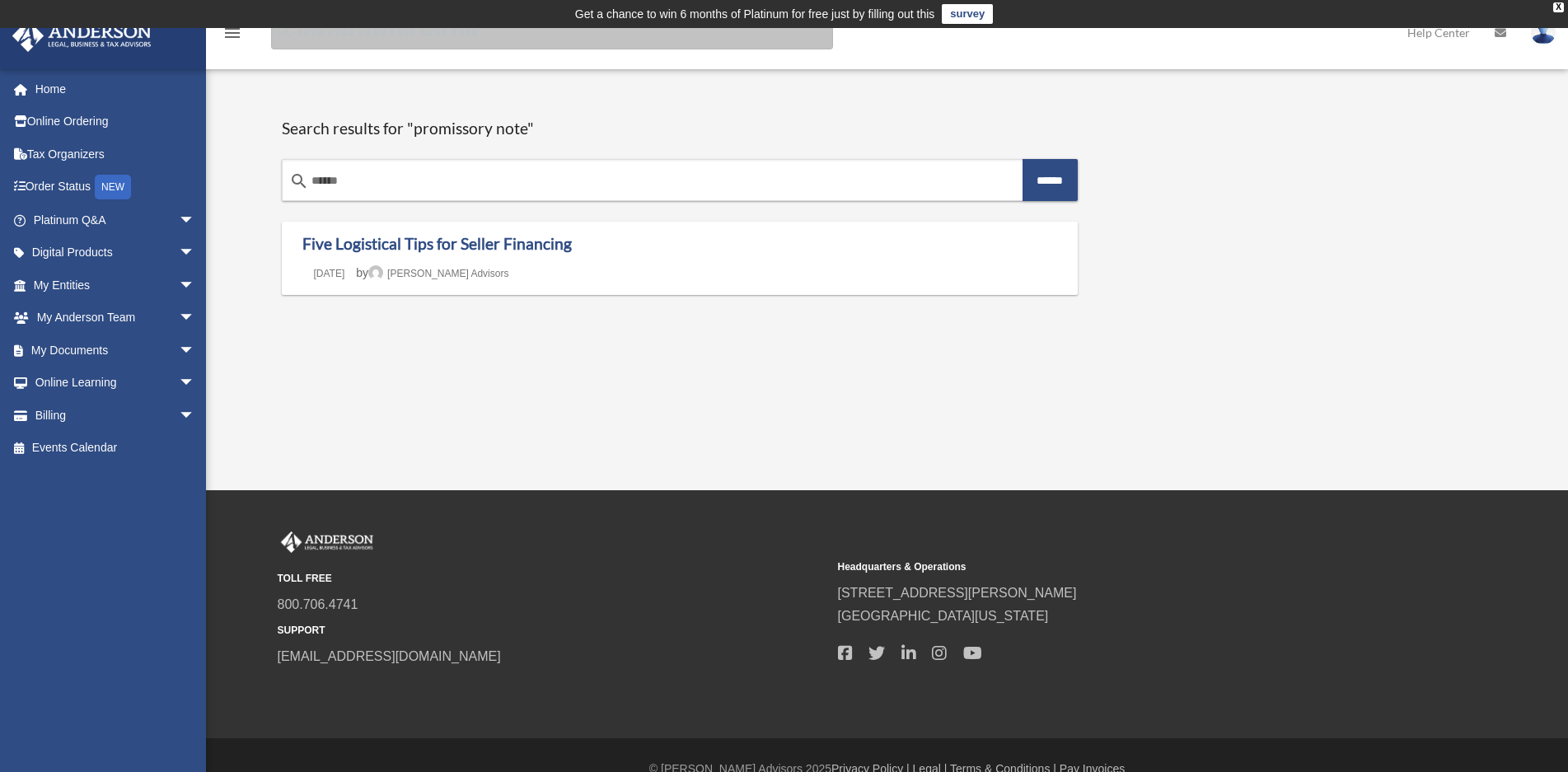
click at [342, 42] on input "Search for:" at bounding box center [552, 33] width 562 height 33
type input "**********"
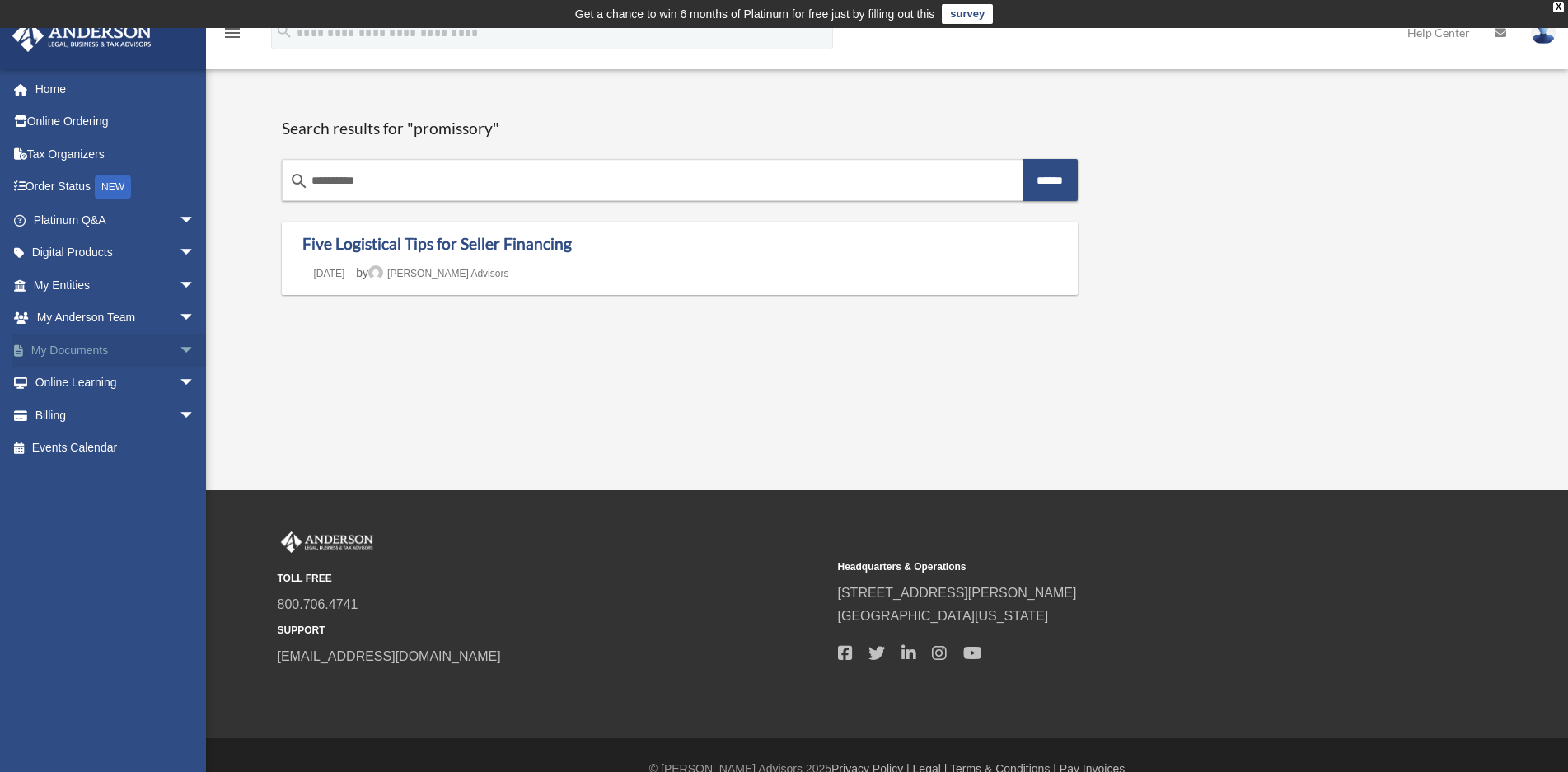
click at [53, 351] on link "My Documents arrow_drop_down" at bounding box center [116, 351] width 209 height 33
drag, startPoint x: 72, startPoint y: 351, endPoint x: 95, endPoint y: 364, distance: 26.4
click at [72, 352] on link "My Documents arrow_drop_down" at bounding box center [116, 351] width 209 height 33
click at [151, 351] on link "My Documents arrow_drop_down" at bounding box center [116, 351] width 209 height 33
click at [179, 352] on span "arrow_drop_down" at bounding box center [195, 351] width 33 height 34
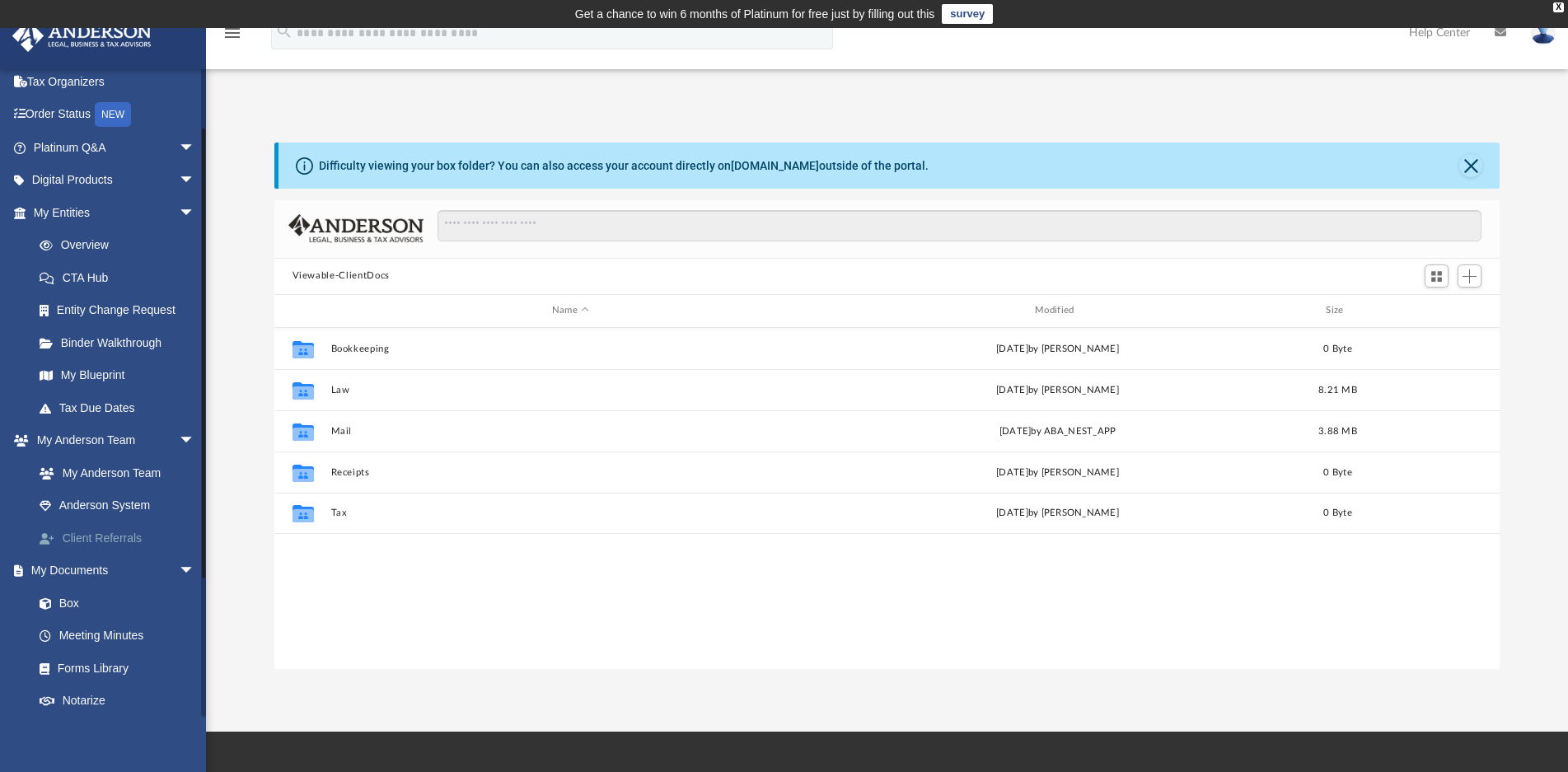
scroll to position [83, 0]
click at [82, 658] on link "Forms Library" at bounding box center [121, 659] width 197 height 33
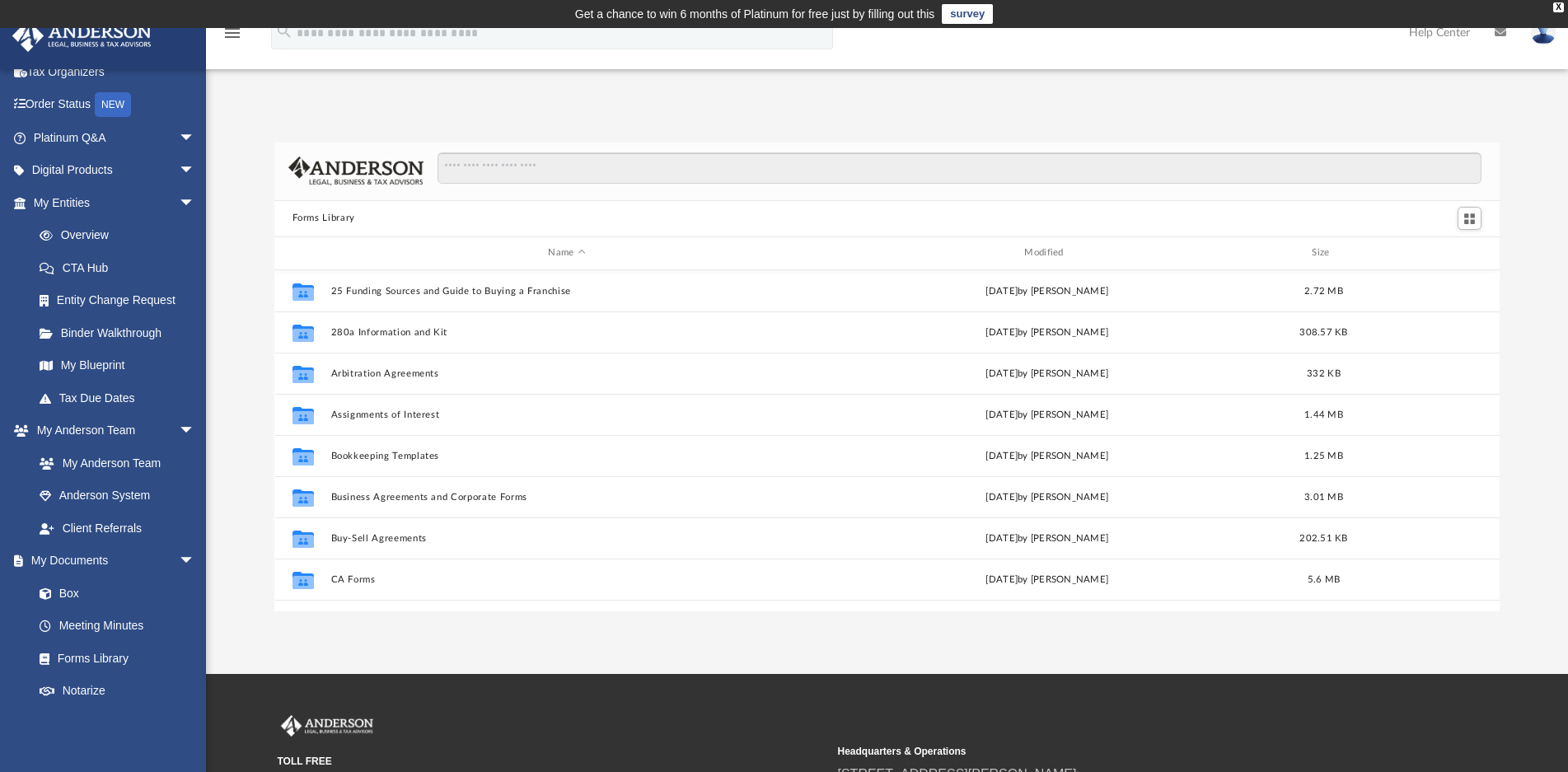
scroll to position [361, 1212]
click at [467, 169] on input "Search files and folders" at bounding box center [960, 168] width 1044 height 31
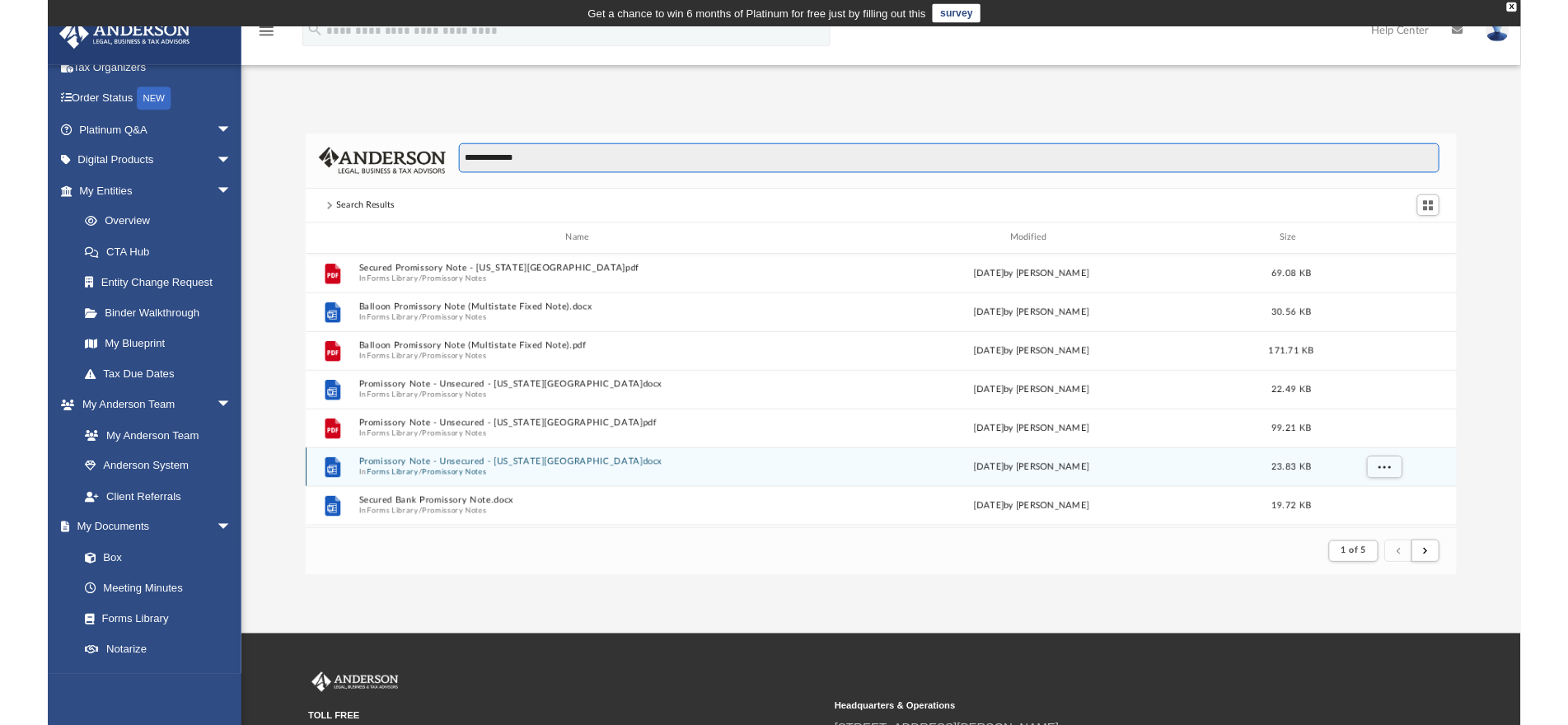
scroll to position [247, 0]
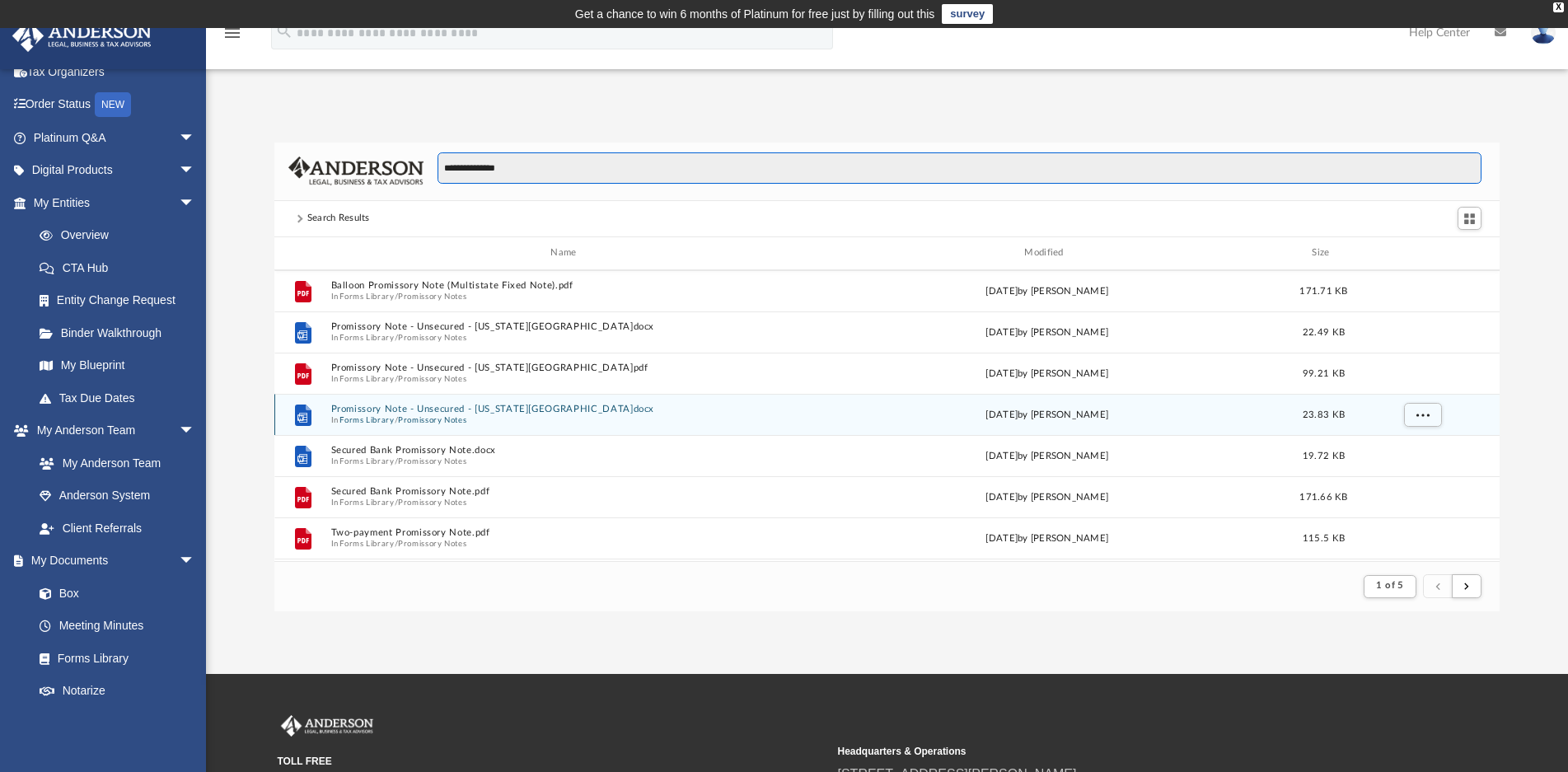
type input "**********"
click at [398, 411] on button "Promissory Note - Unsecured - California.docx" at bounding box center [567, 409] width 473 height 11
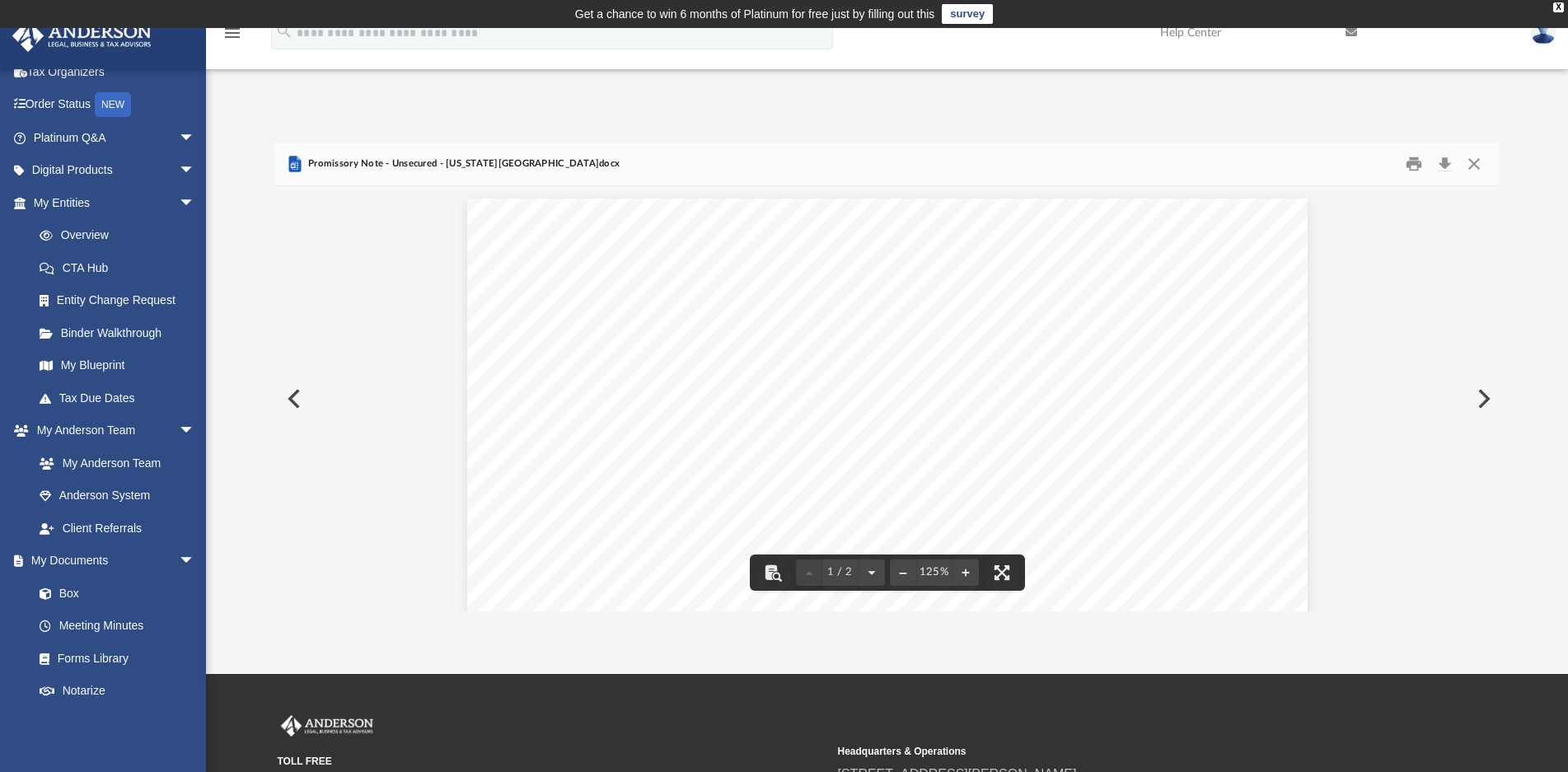
click at [1449, 167] on button "Download" at bounding box center [1445, 164] width 29 height 26
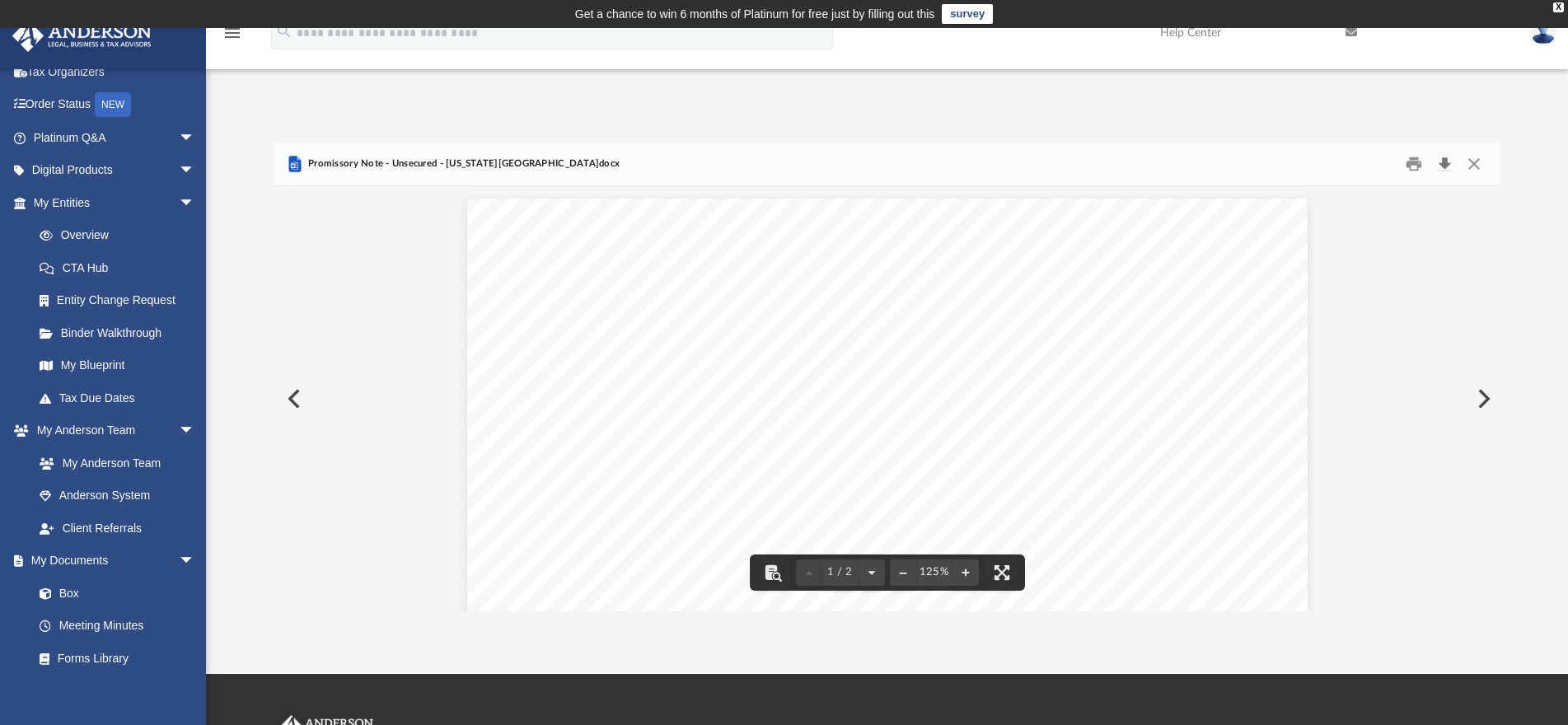
click at [1441, 165] on button "Download" at bounding box center [1445, 164] width 29 height 26
